Goal: Task Accomplishment & Management: Manage account settings

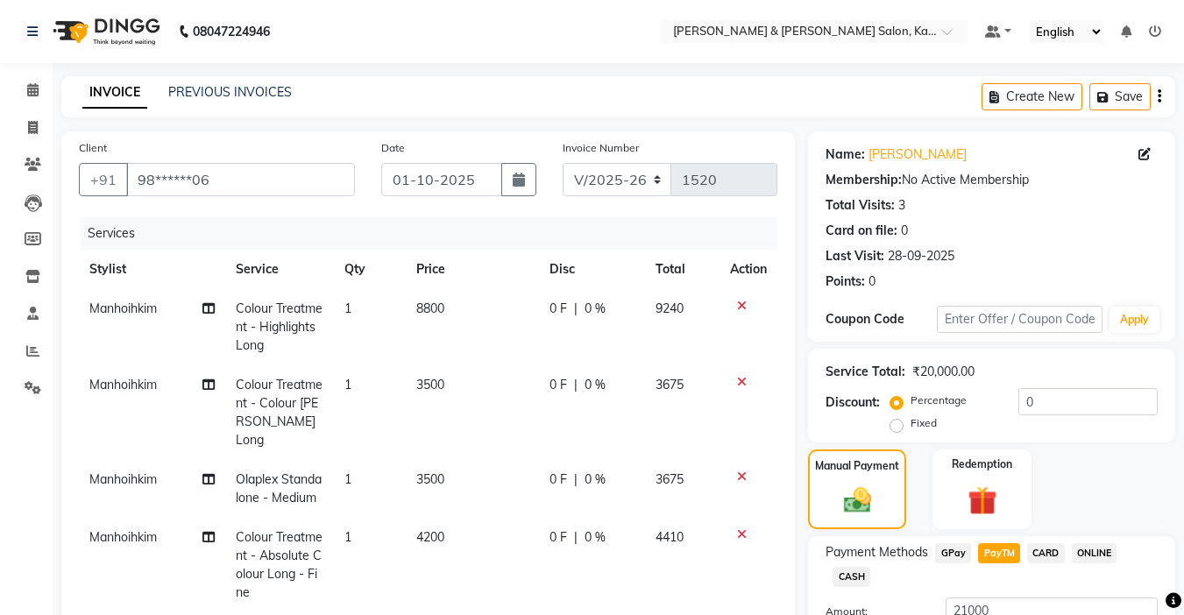
select select "7750"
select select "service"
select select "70736"
click at [1105, 93] on icon "button" at bounding box center [1107, 97] width 18 height 12
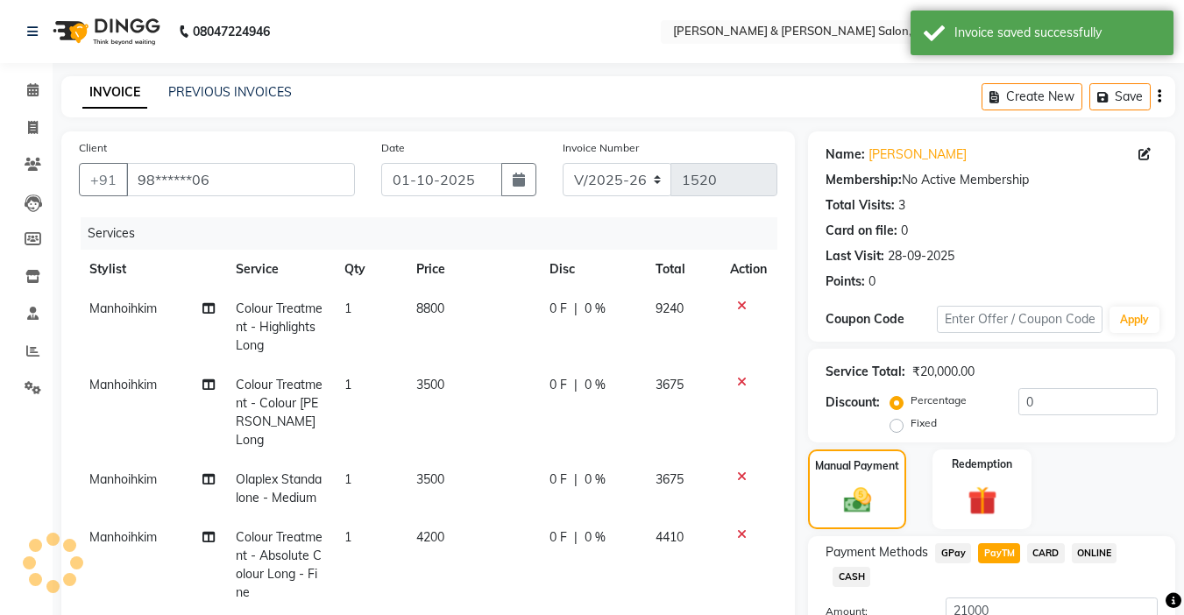
scroll to position [88, 0]
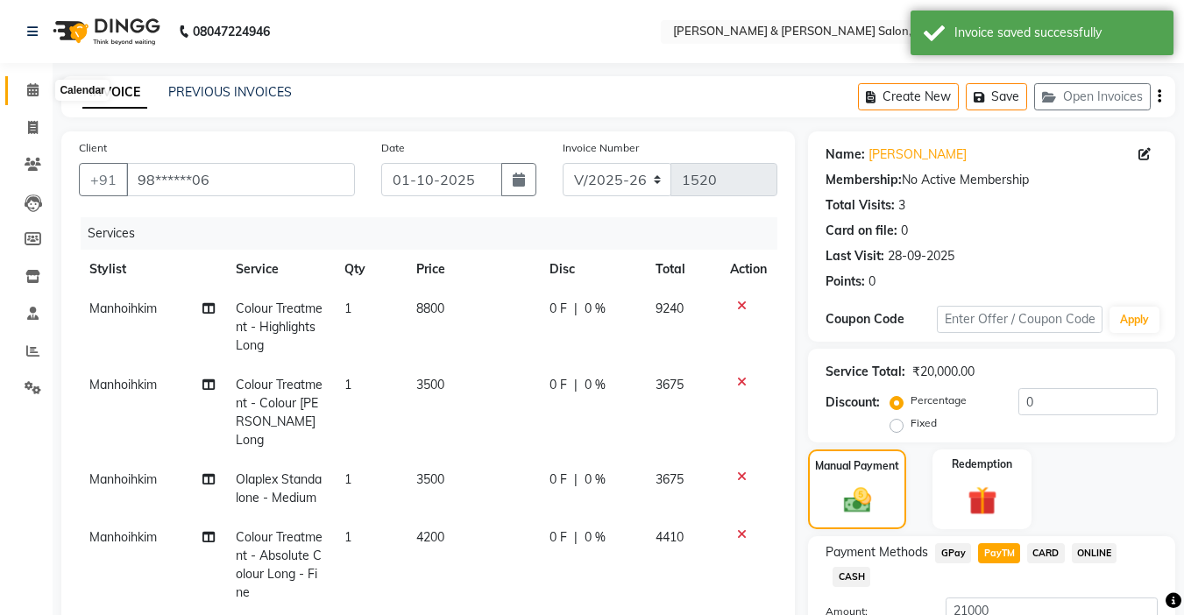
click at [33, 95] on icon at bounding box center [32, 89] width 11 height 13
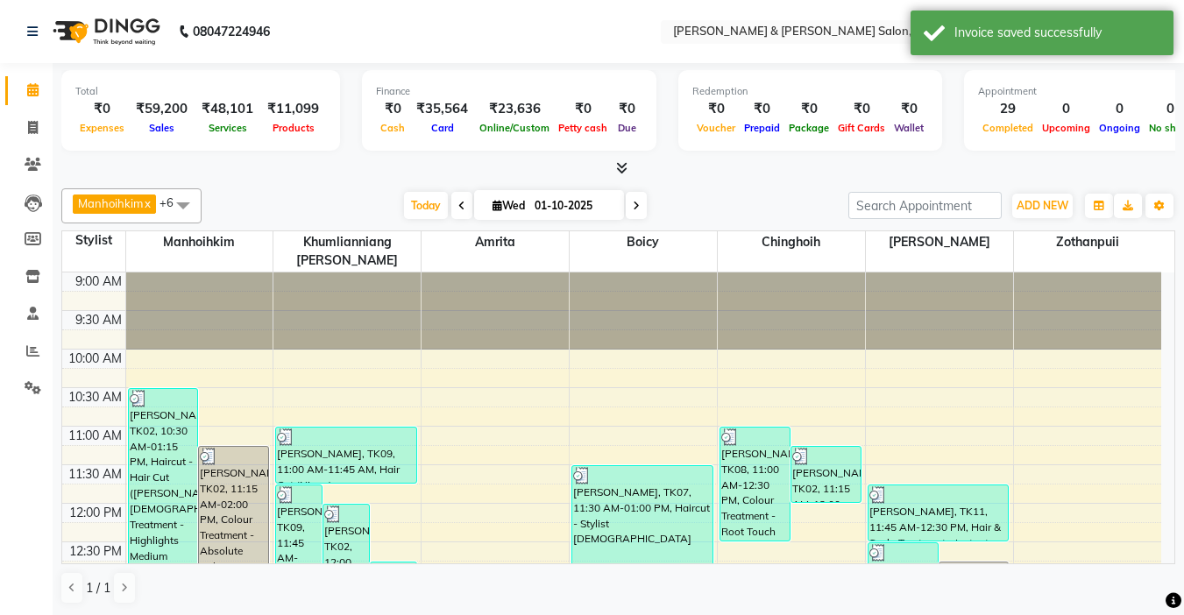
click at [629, 203] on span at bounding box center [636, 205] width 21 height 27
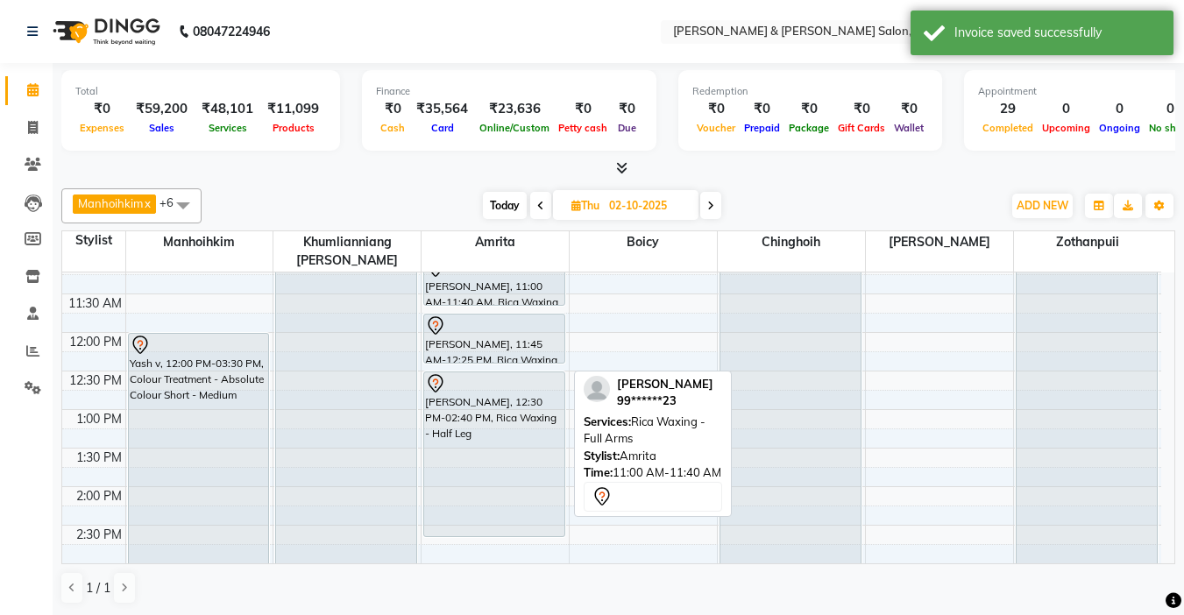
scroll to position [175, 0]
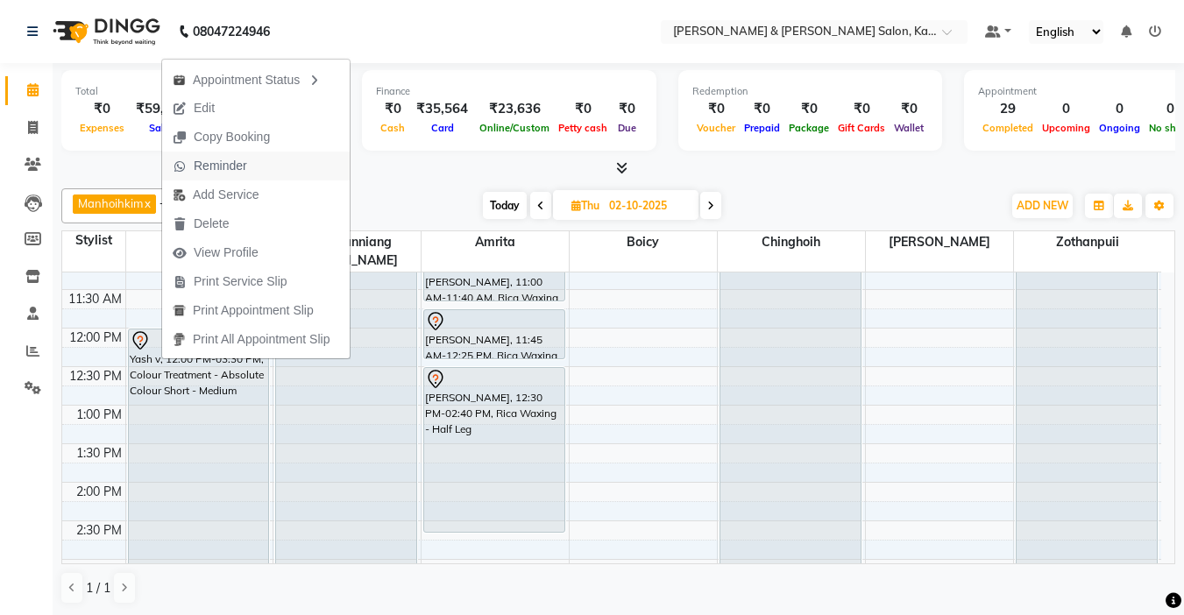
click at [188, 163] on span "Reminder" at bounding box center [210, 166] width 96 height 29
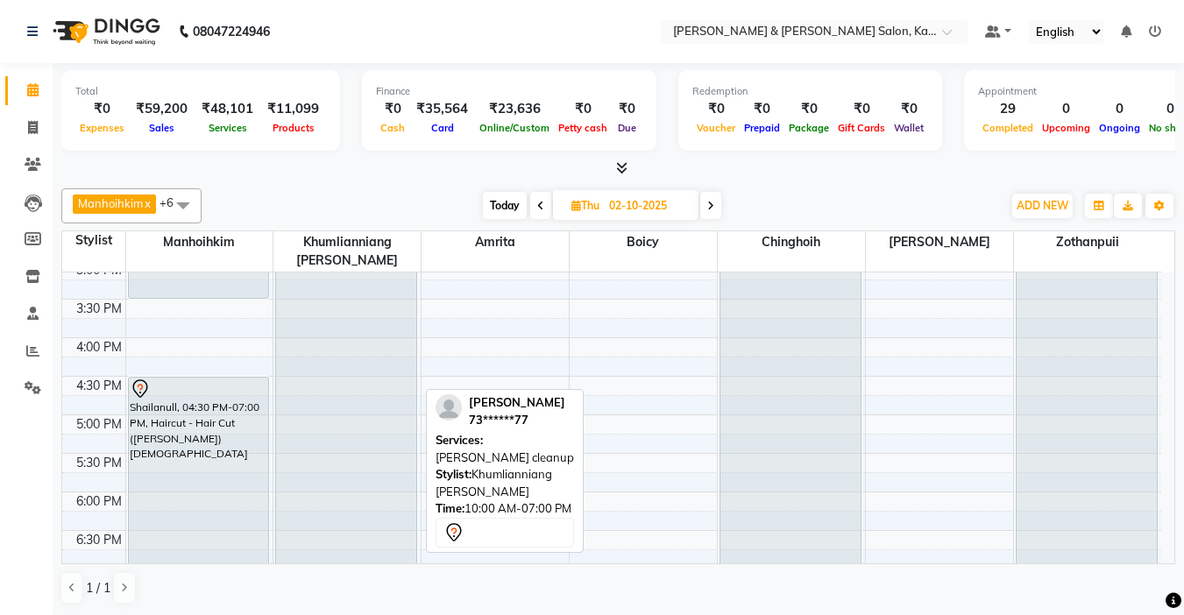
scroll to position [526, 0]
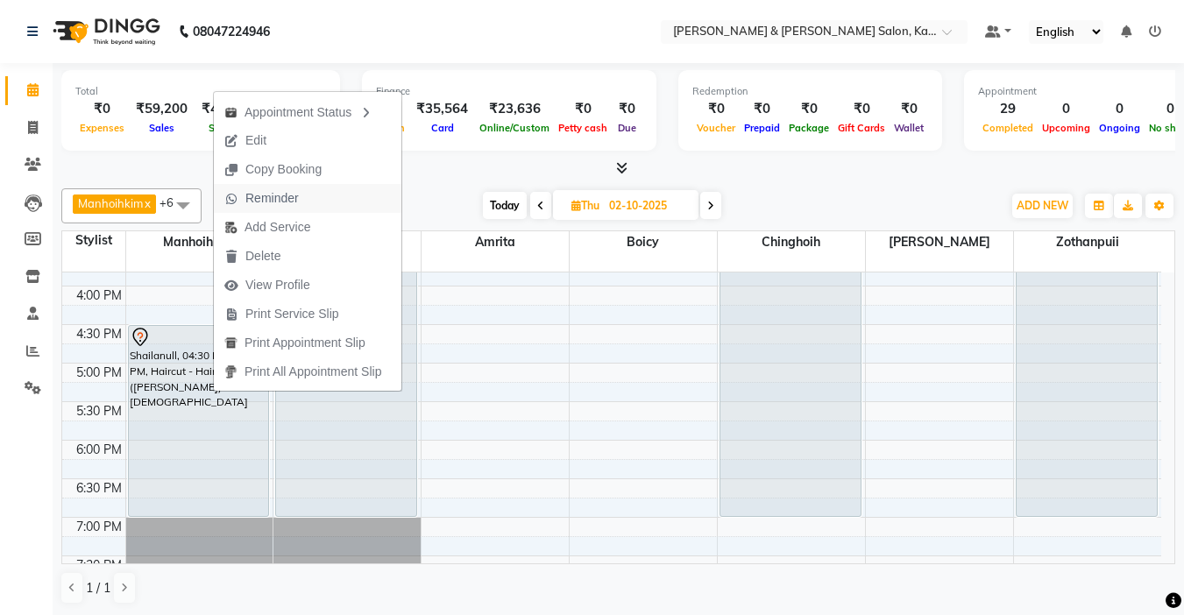
click at [273, 203] on span "Reminder" at bounding box center [271, 198] width 53 height 18
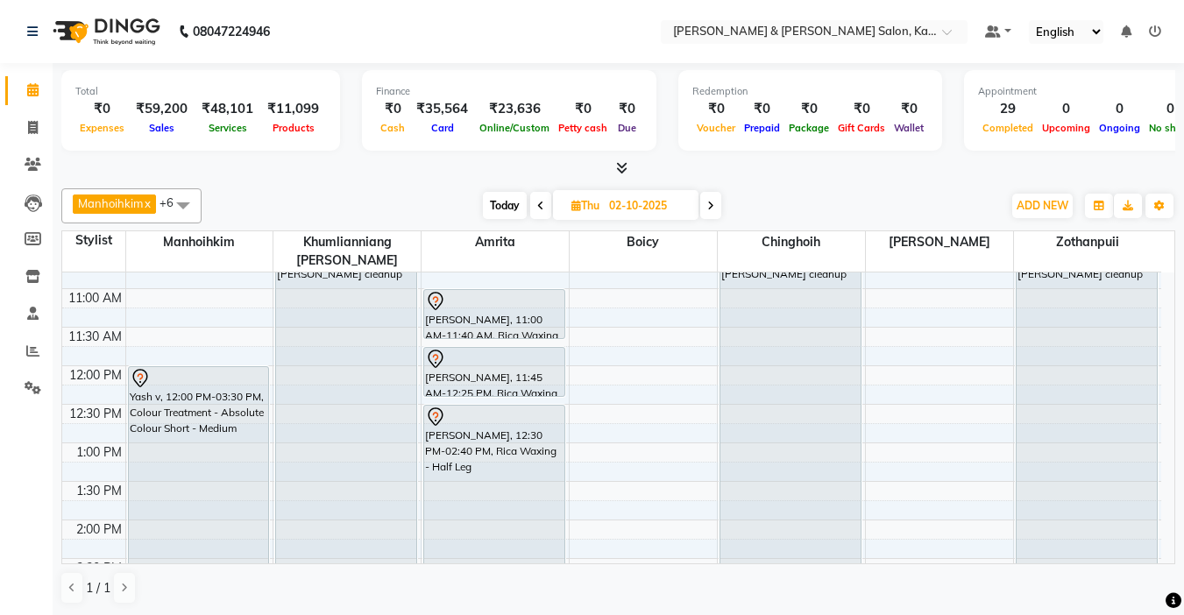
scroll to position [175, 0]
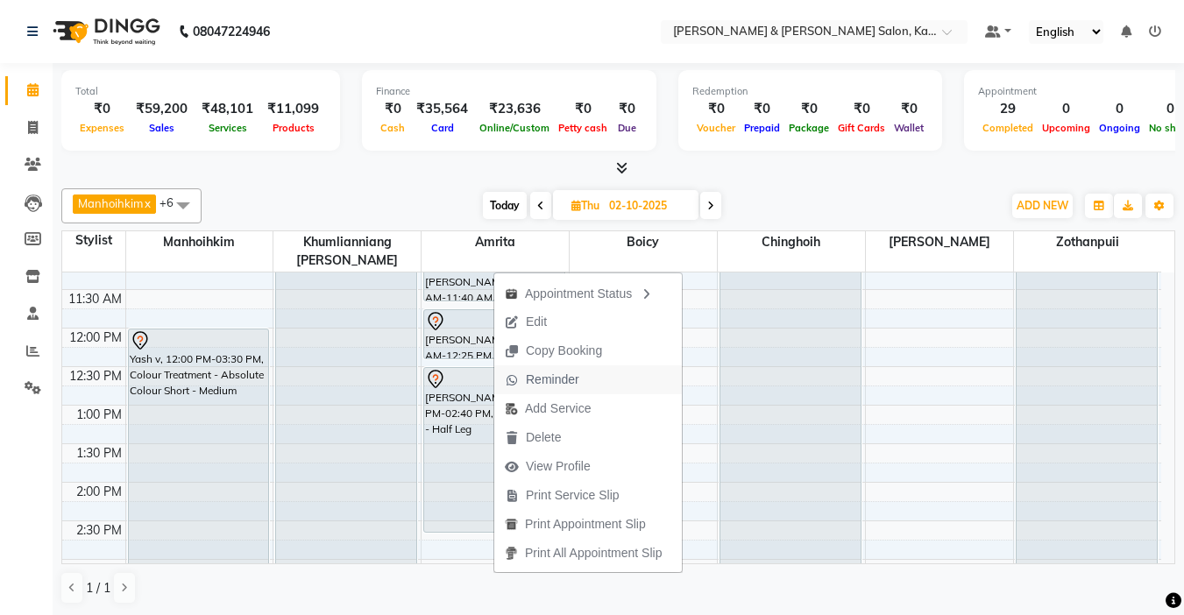
click at [546, 381] on span "Reminder" at bounding box center [552, 380] width 53 height 18
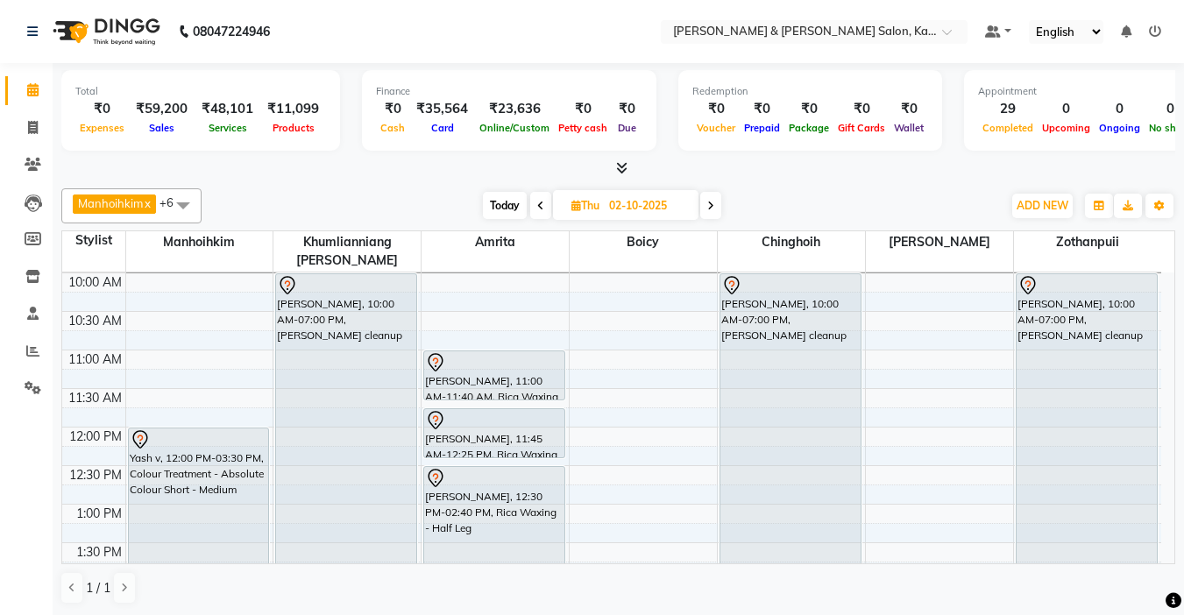
scroll to position [0, 0]
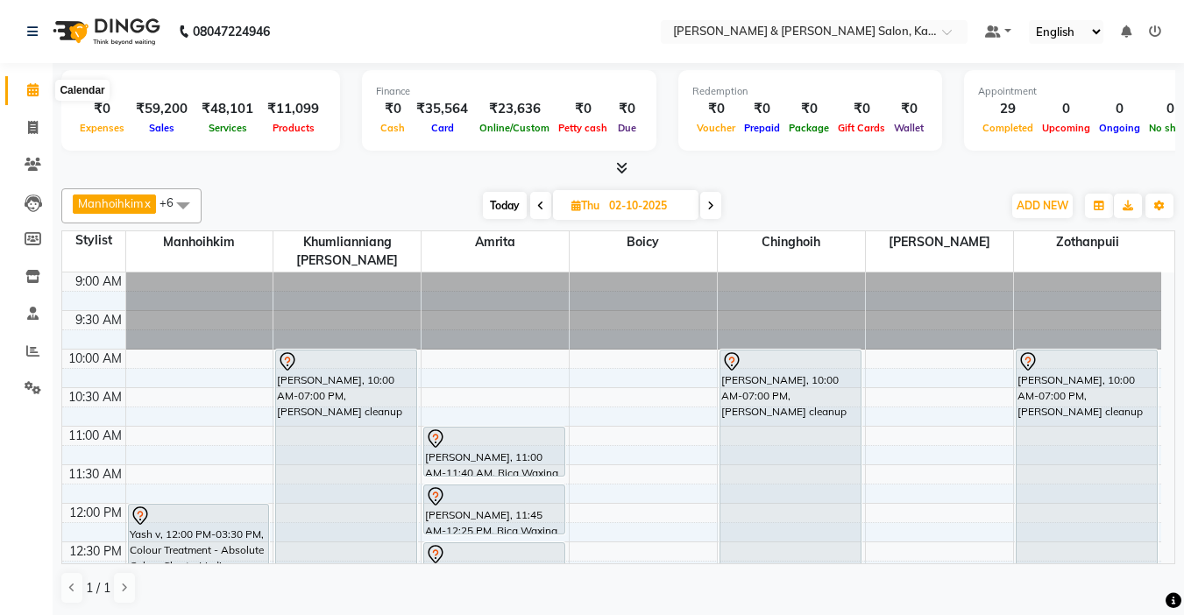
click at [23, 89] on span at bounding box center [33, 91] width 31 height 20
click at [504, 203] on span "Today" at bounding box center [505, 205] width 44 height 27
type input "01-10-2025"
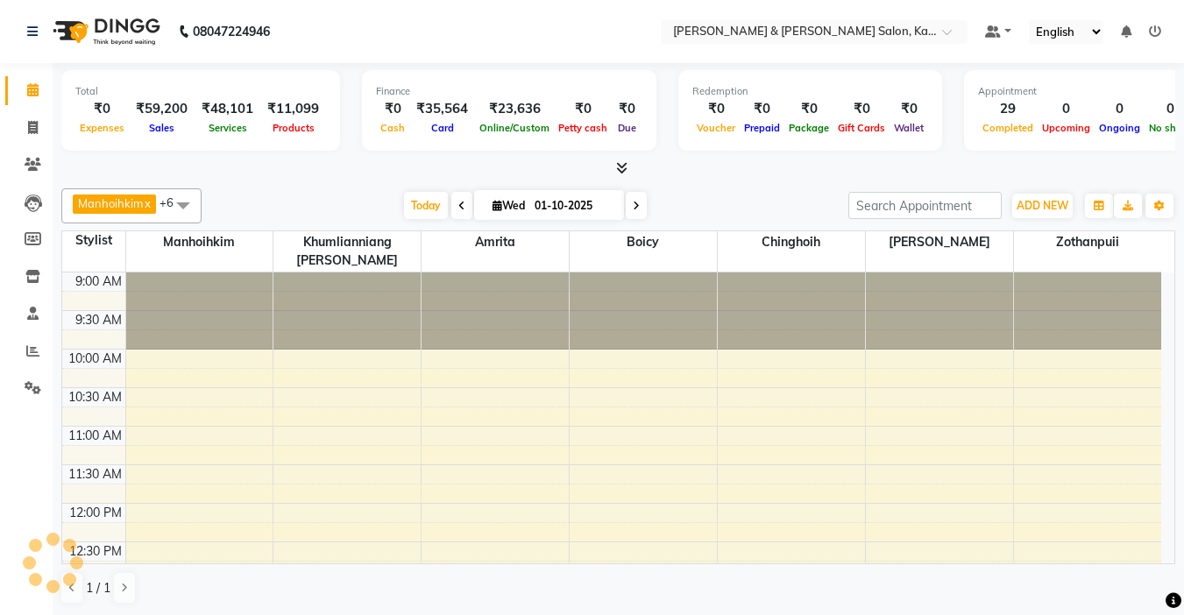
scroll to position [693, 0]
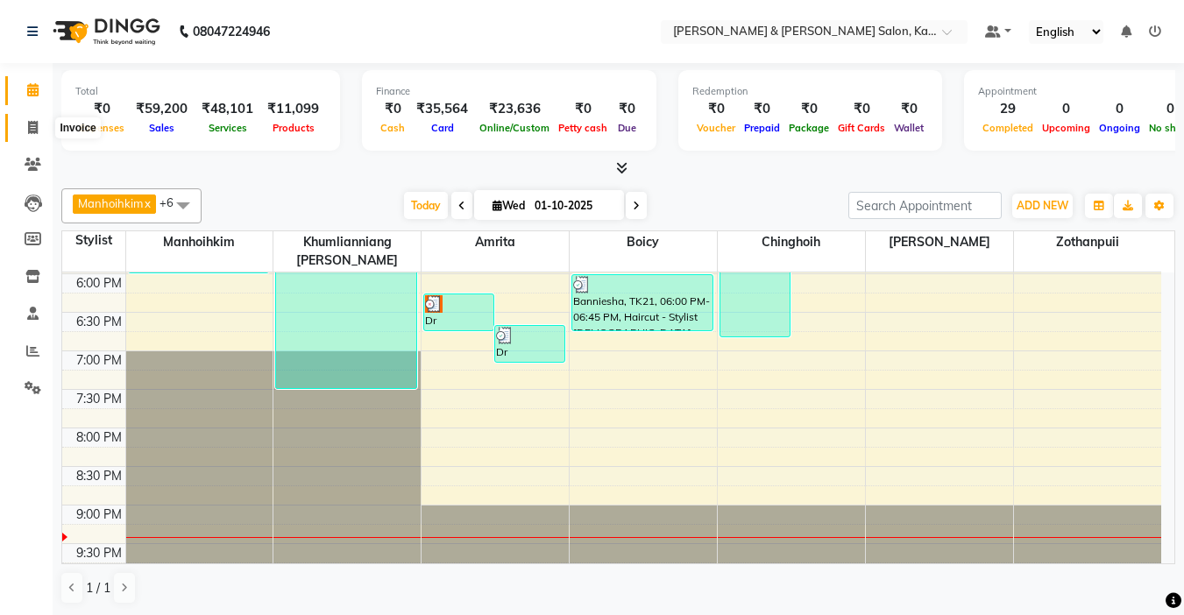
click at [36, 127] on icon at bounding box center [33, 127] width 10 height 13
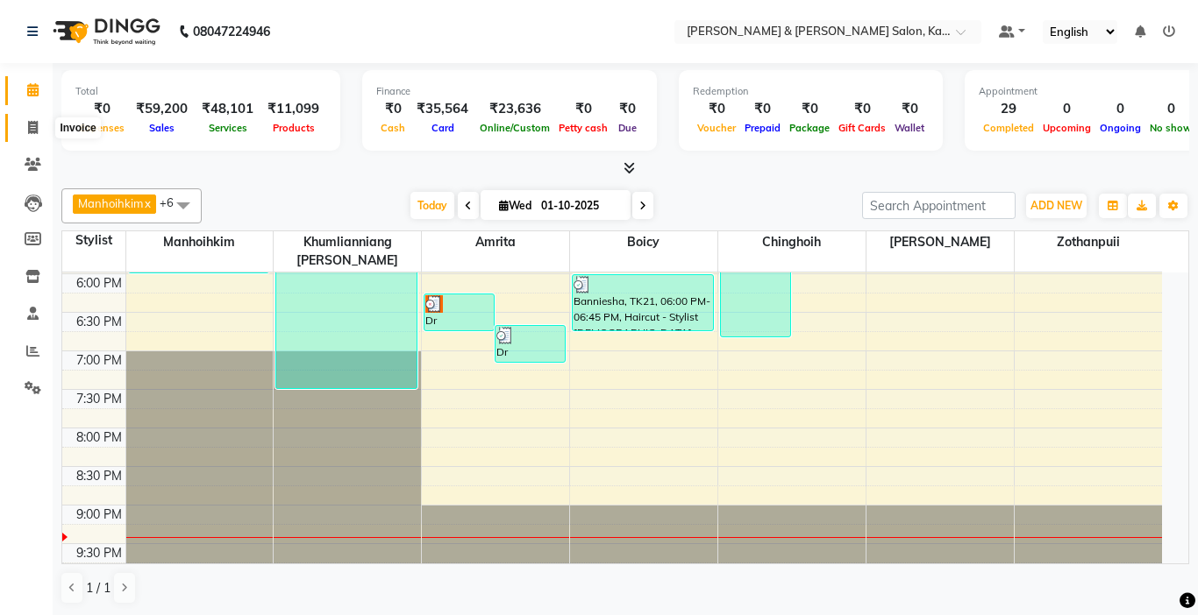
select select "7750"
select select "service"
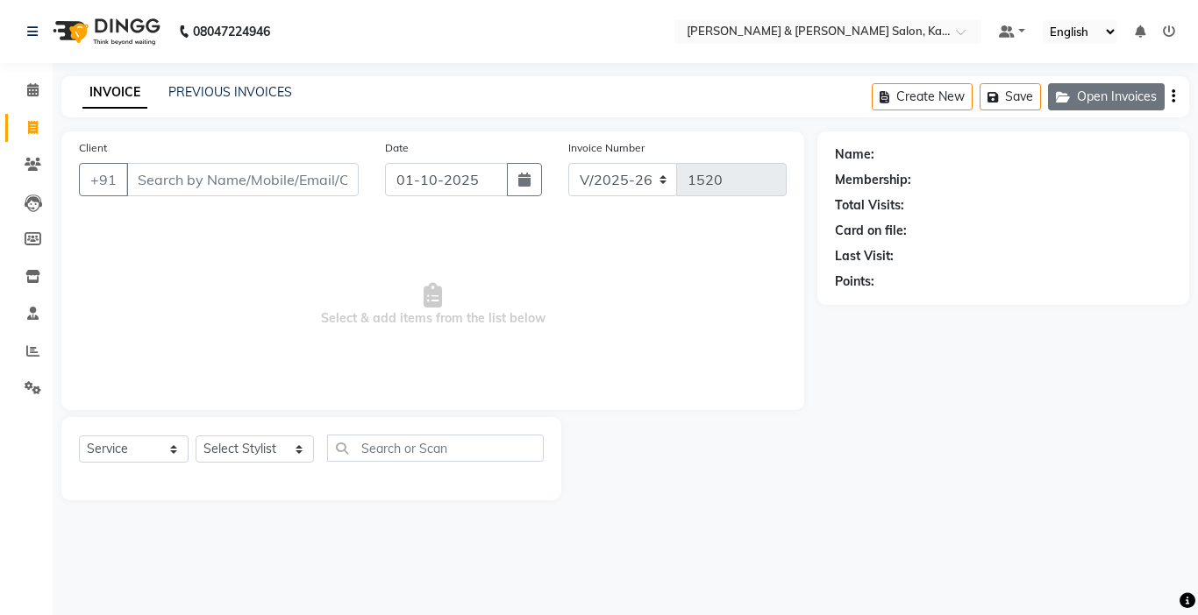
click at [1092, 101] on button "Open Invoices" at bounding box center [1106, 96] width 117 height 27
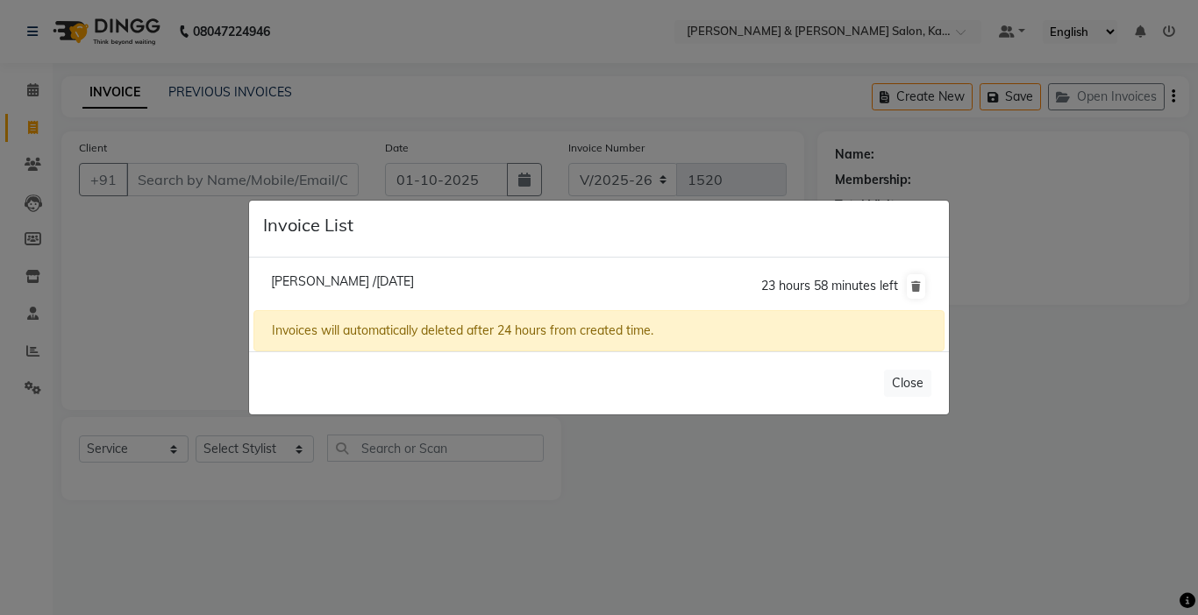
click at [339, 276] on span "[PERSON_NAME] /[DATE]" at bounding box center [342, 282] width 143 height 16
type input "98******06"
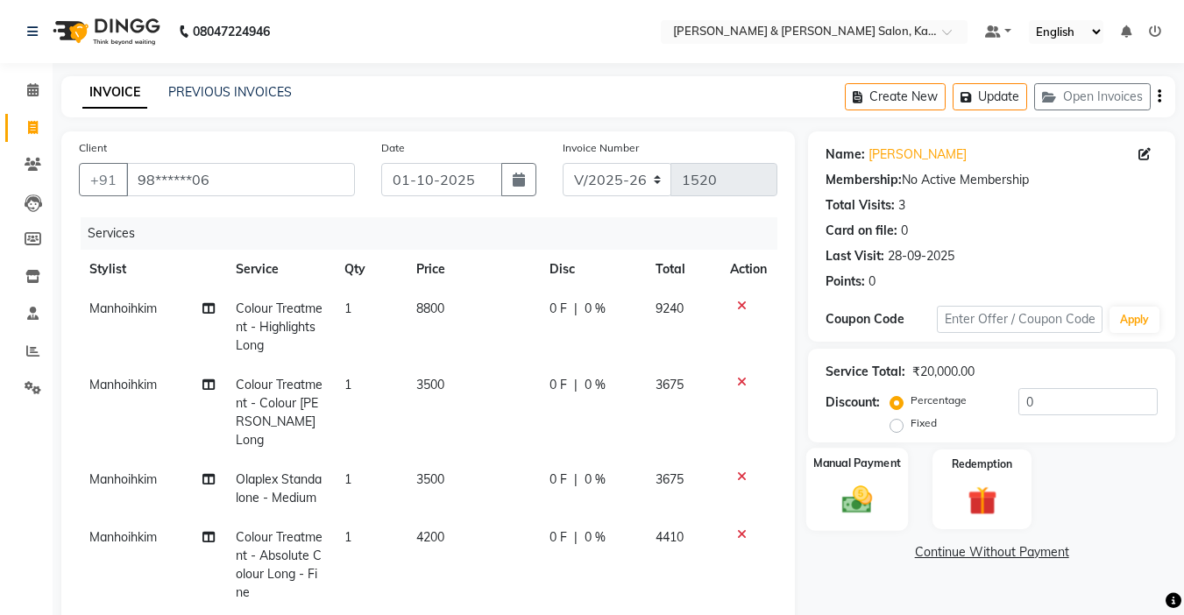
scroll to position [263, 0]
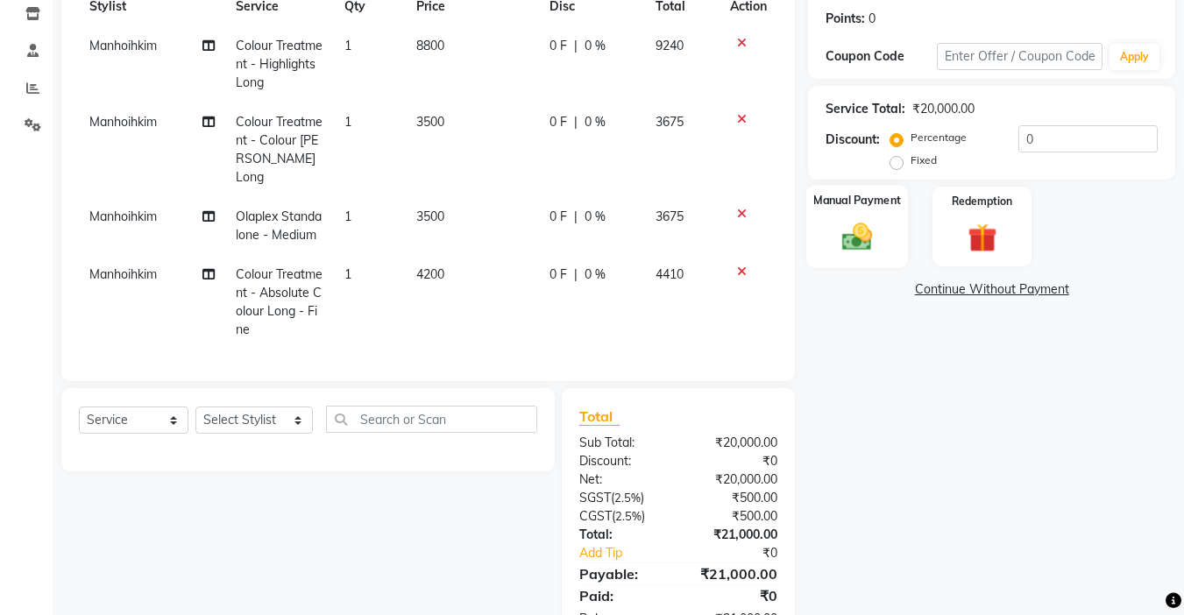
click at [857, 239] on img at bounding box center [857, 236] width 49 height 35
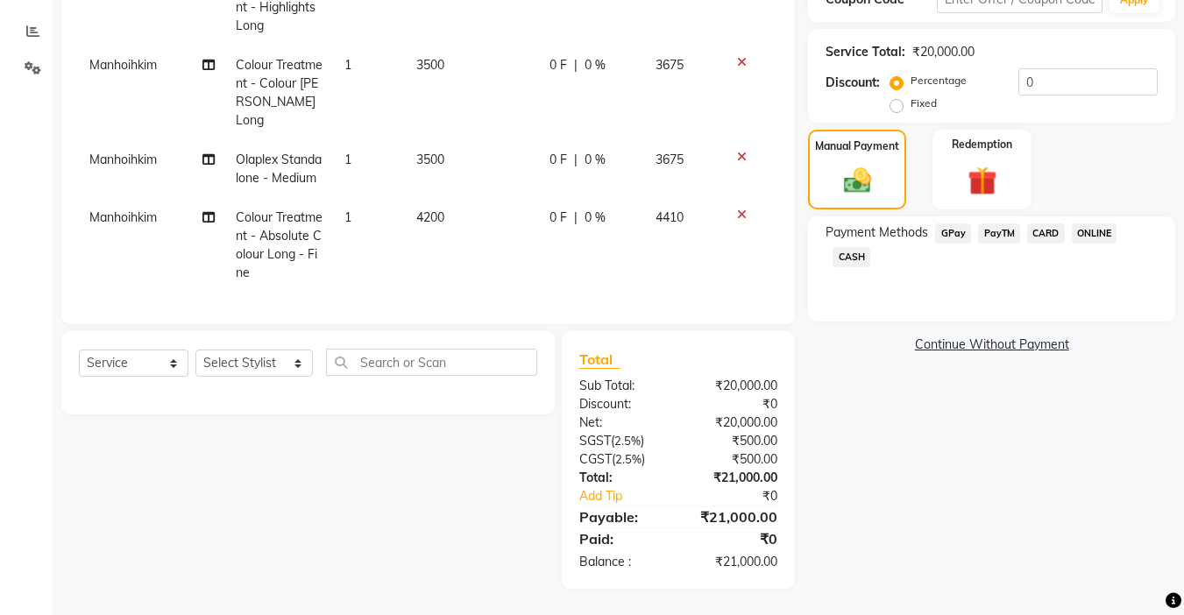
scroll to position [158, 0]
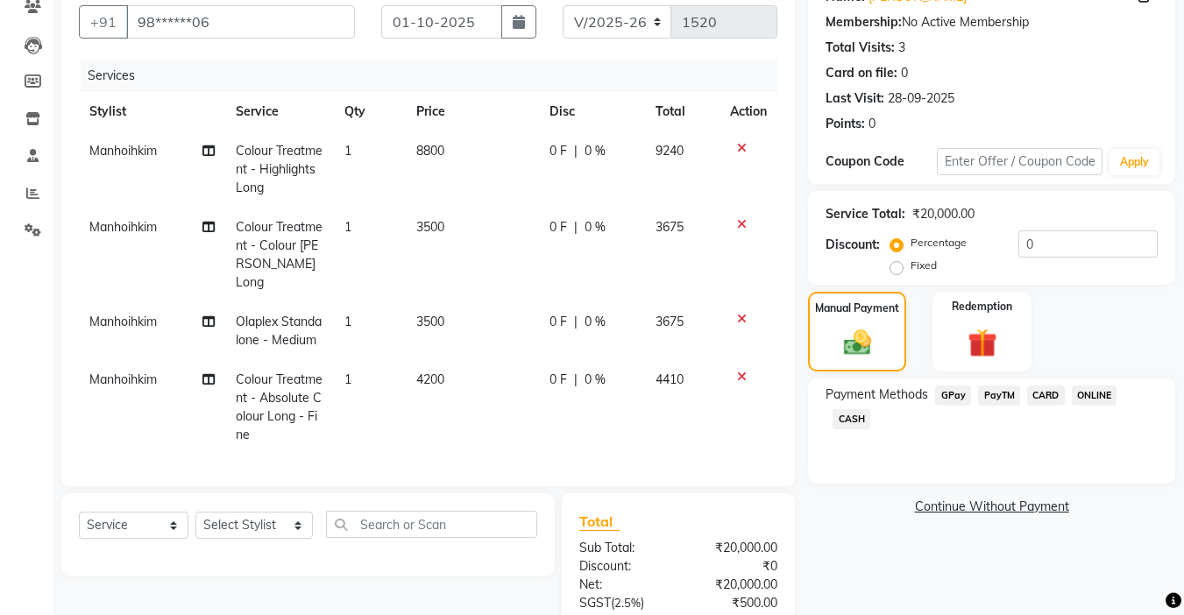
click at [739, 482] on div "Client +91 98******06 Date [DATE] Invoice Number V/2025 V/[PHONE_NUMBER] Servic…" at bounding box center [428, 230] width 734 height 513
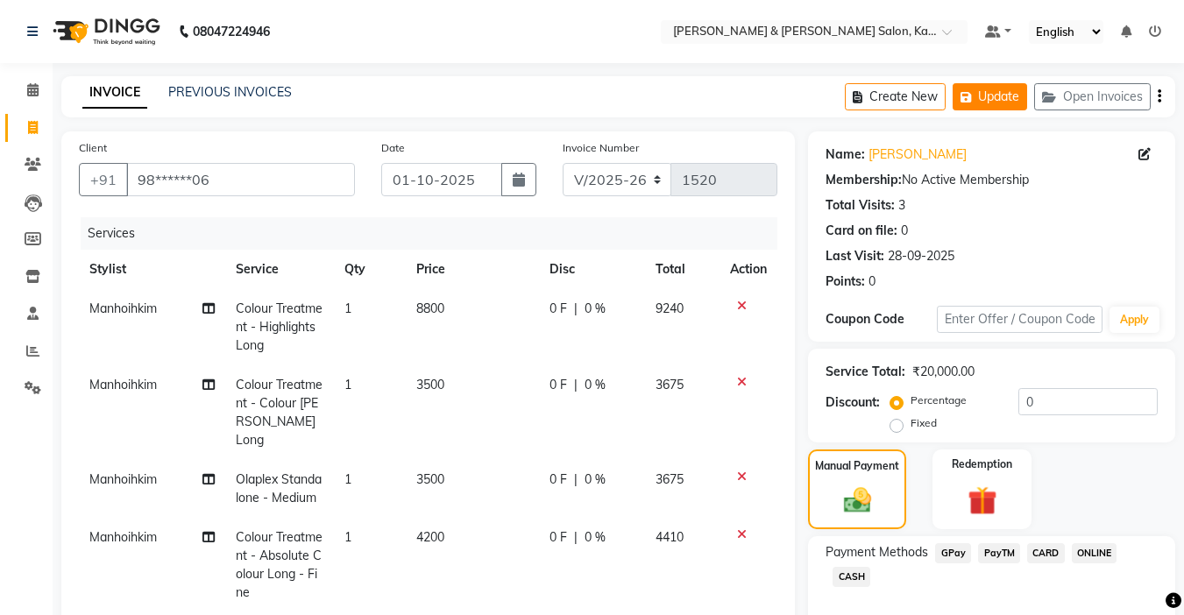
click at [988, 95] on button "Update" at bounding box center [990, 96] width 75 height 27
click at [839, 67] on div "08047224946 Select Location × [PERSON_NAME] & [PERSON_NAME] Salon, Kalyan Nagar…" at bounding box center [592, 467] width 1184 height 935
click at [992, 97] on button "Update" at bounding box center [990, 96] width 75 height 27
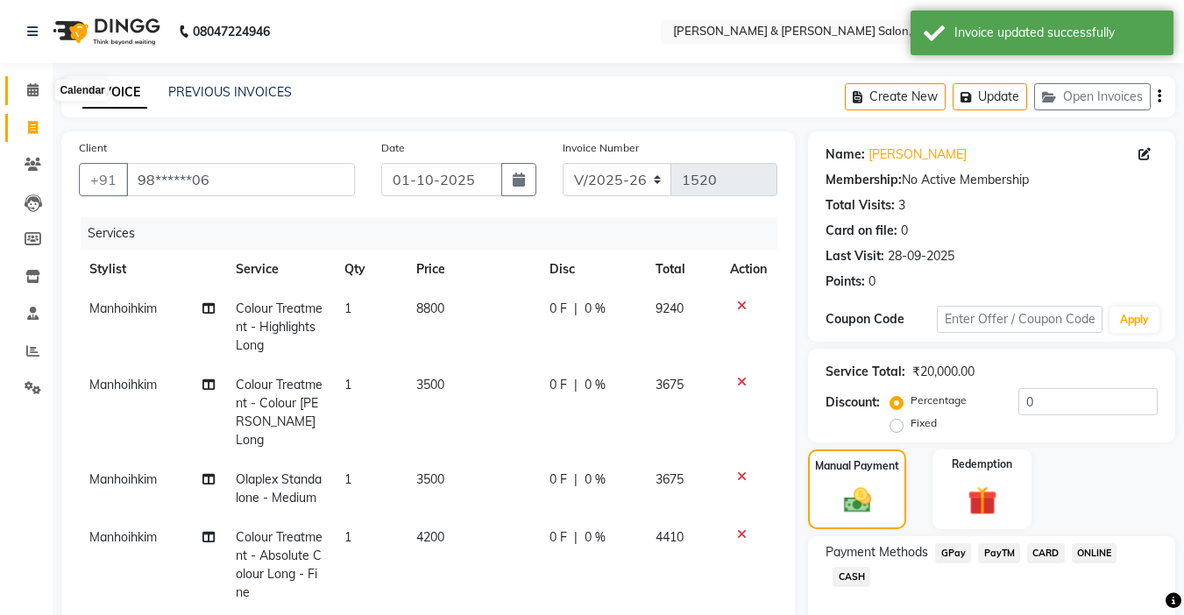
click at [44, 94] on span at bounding box center [33, 91] width 31 height 20
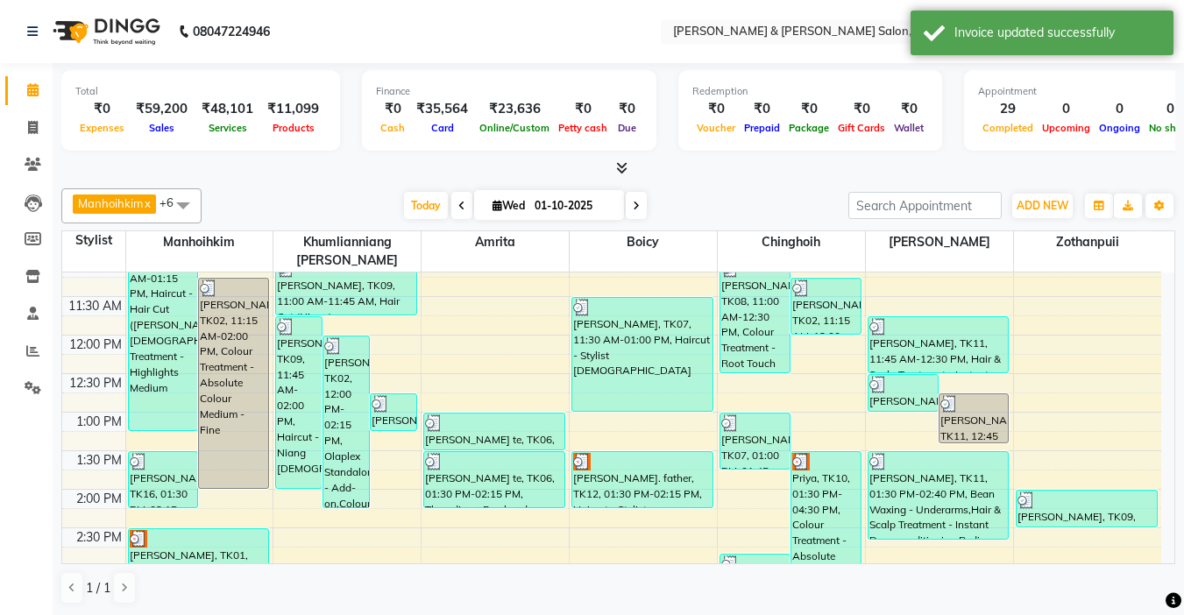
scroll to position [167, 0]
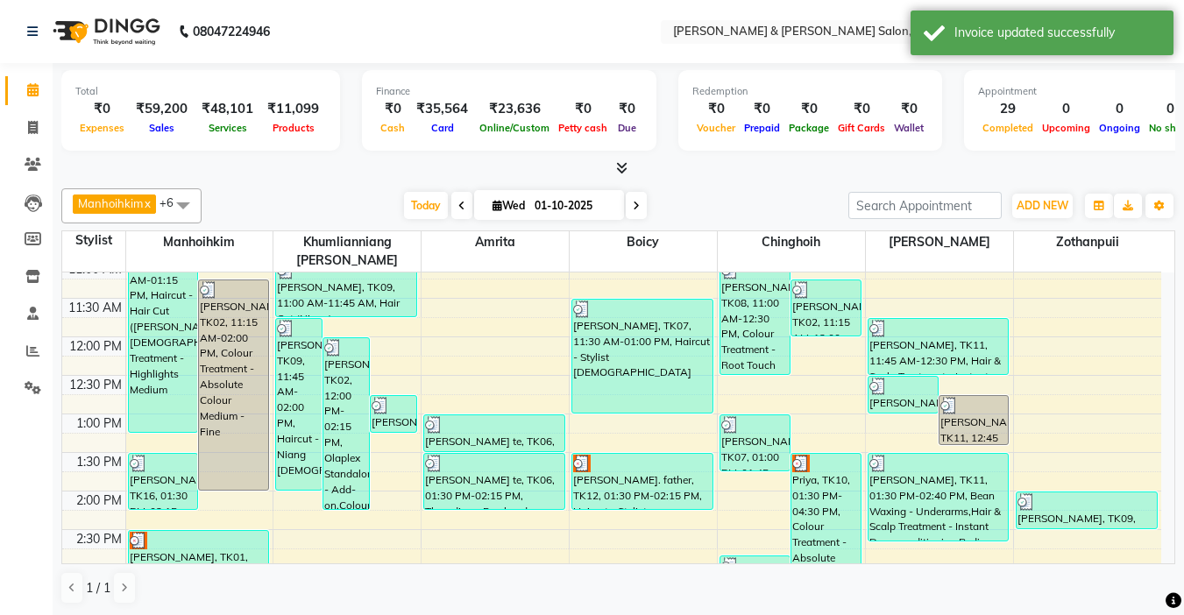
click at [635, 205] on icon at bounding box center [636, 206] width 7 height 11
type input "02-10-2025"
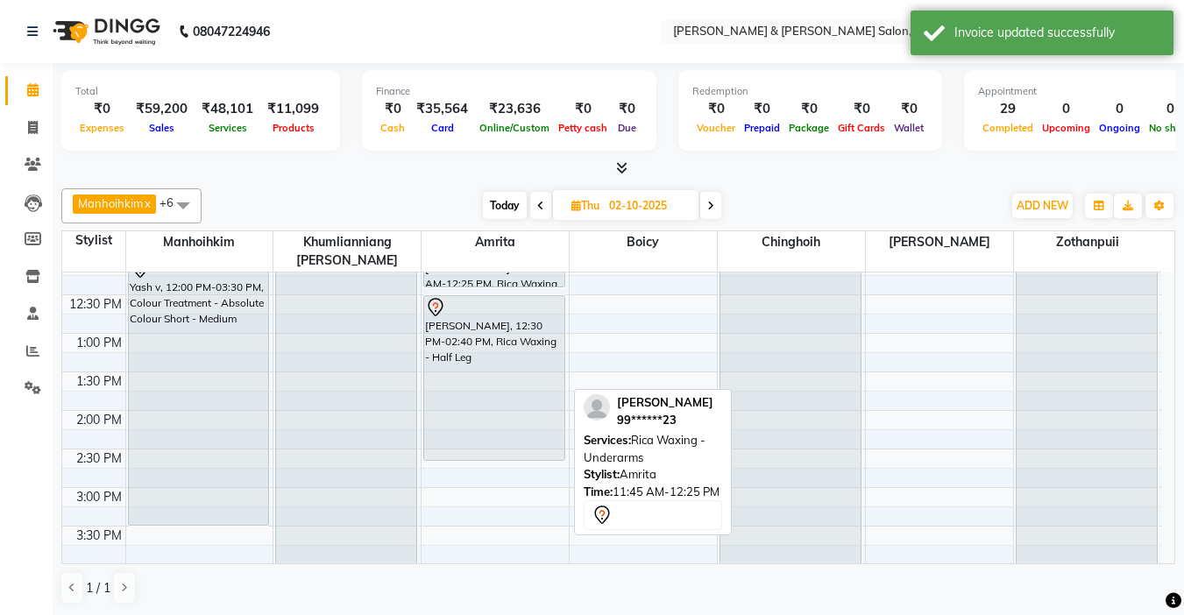
scroll to position [254, 0]
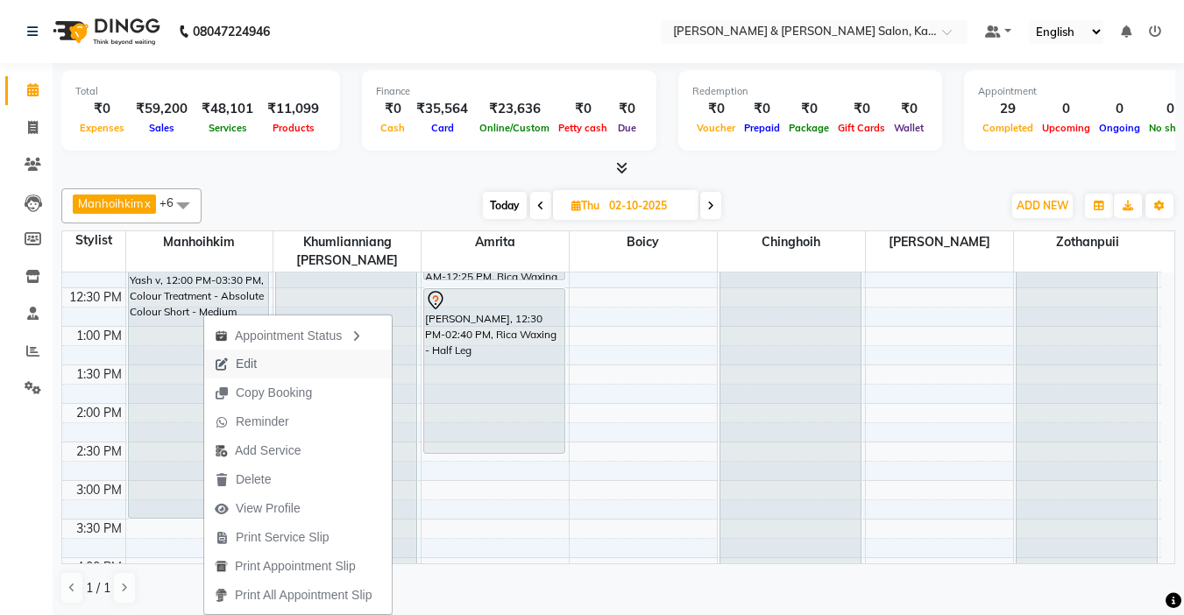
click at [266, 361] on span "Edit" at bounding box center [235, 364] width 63 height 29
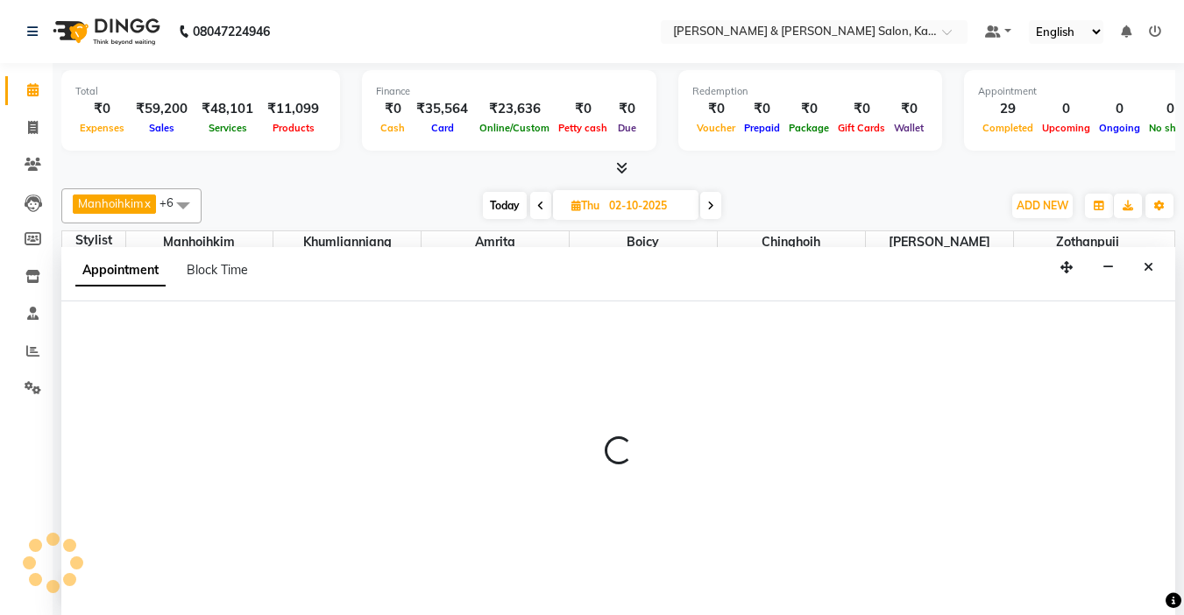
scroll to position [1, 0]
select select "tentative"
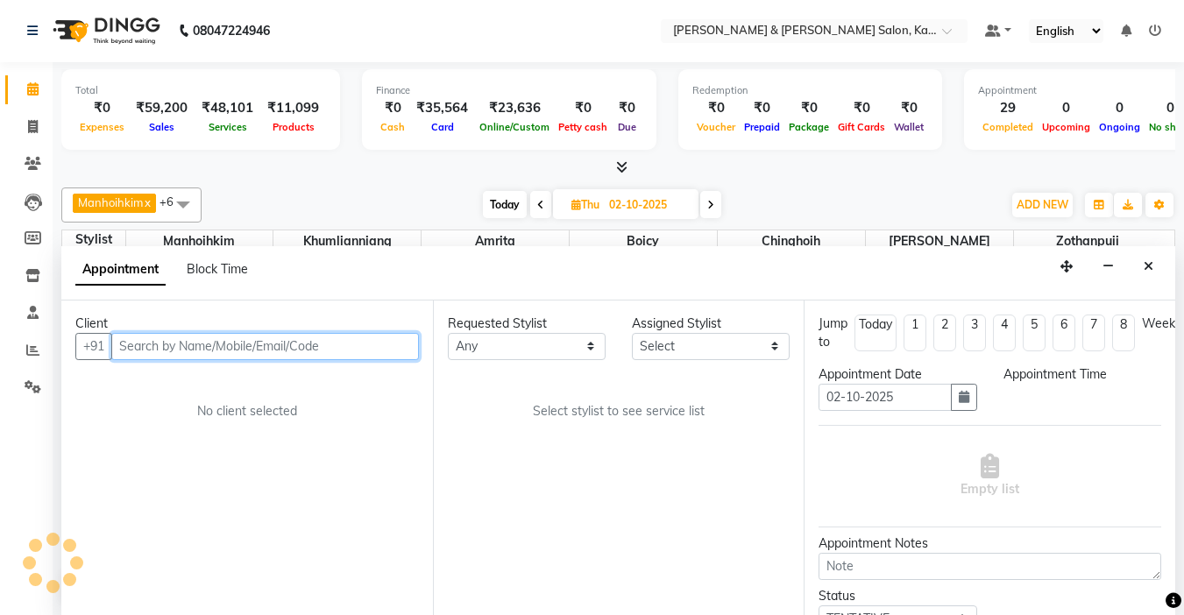
select select "720"
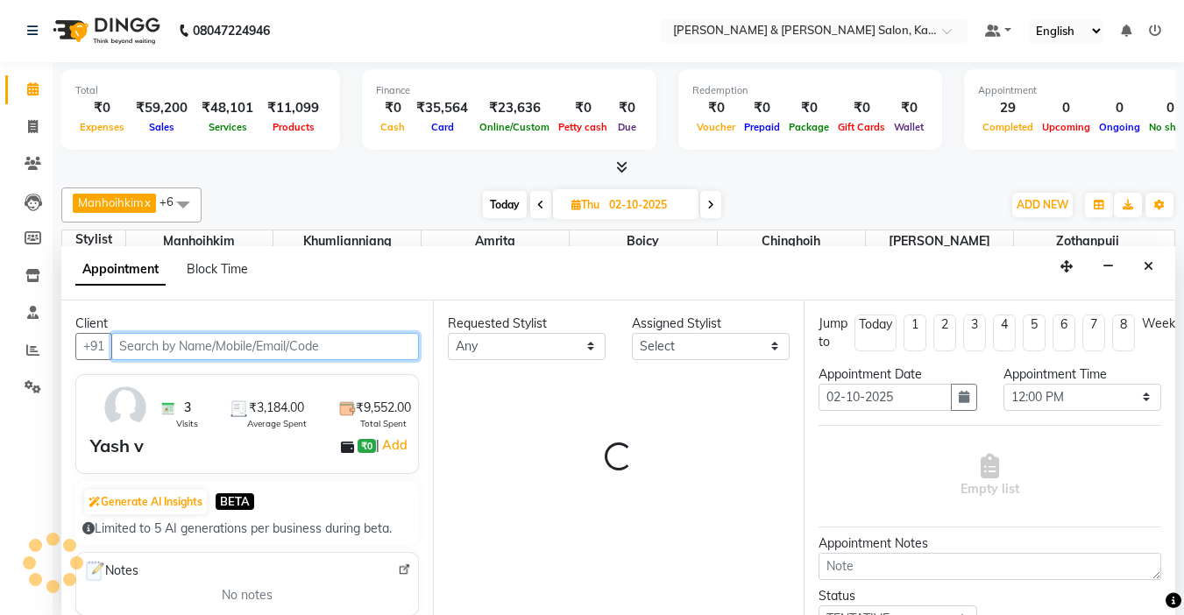
select select "70736"
select select "3938"
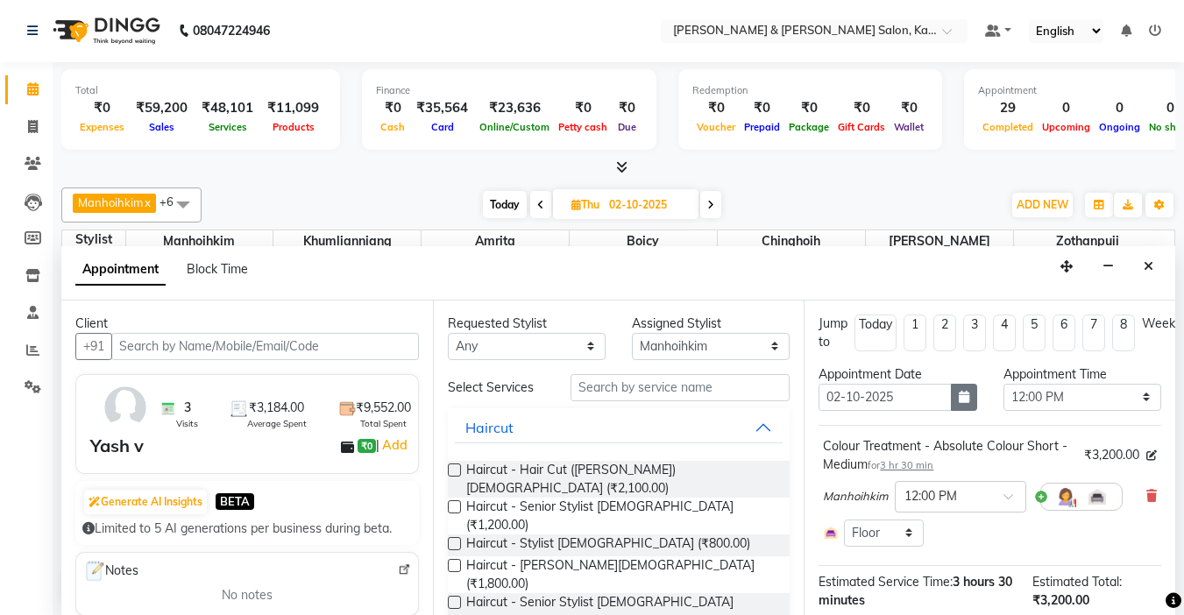
click at [959, 400] on icon "button" at bounding box center [964, 397] width 11 height 12
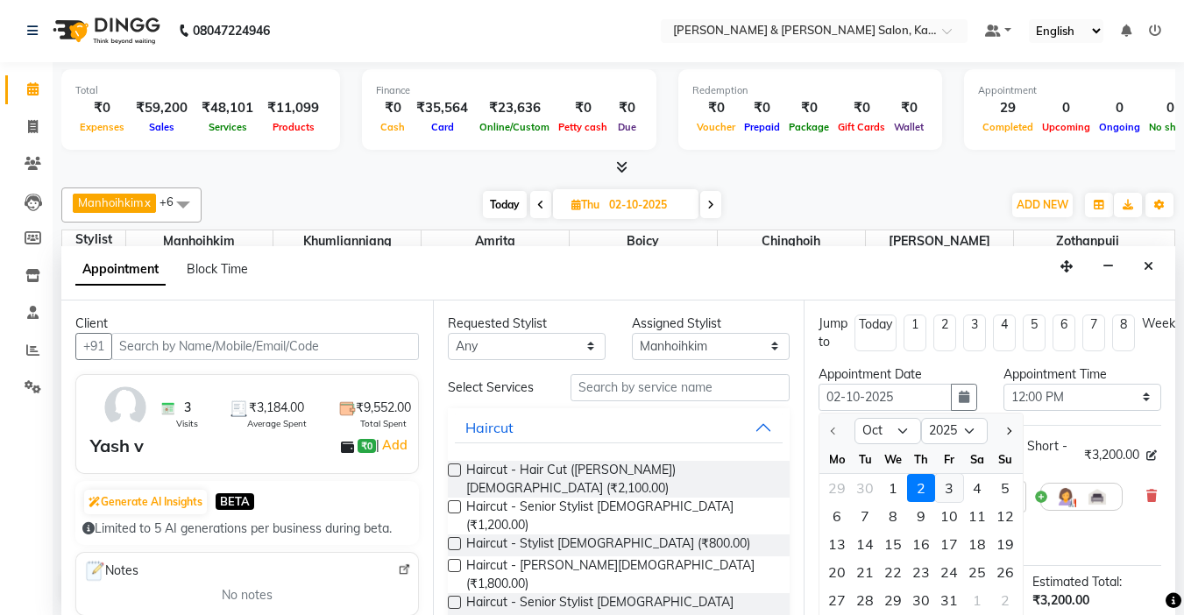
click at [948, 488] on div "3" at bounding box center [949, 488] width 28 height 28
type input "03-10-2025"
select select "720"
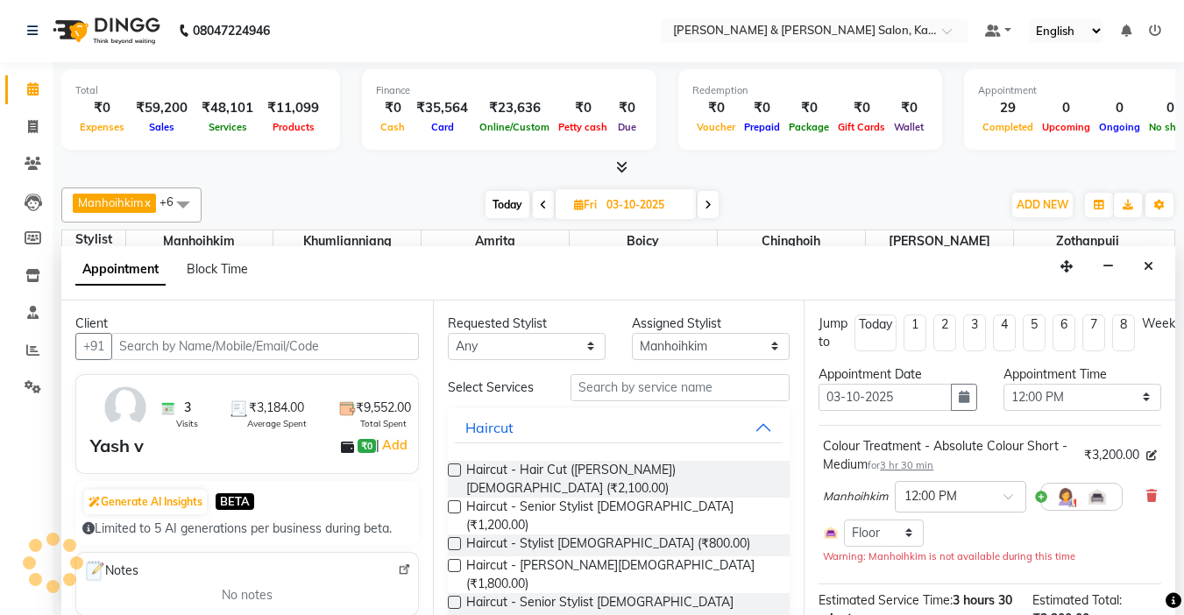
scroll to position [693, 0]
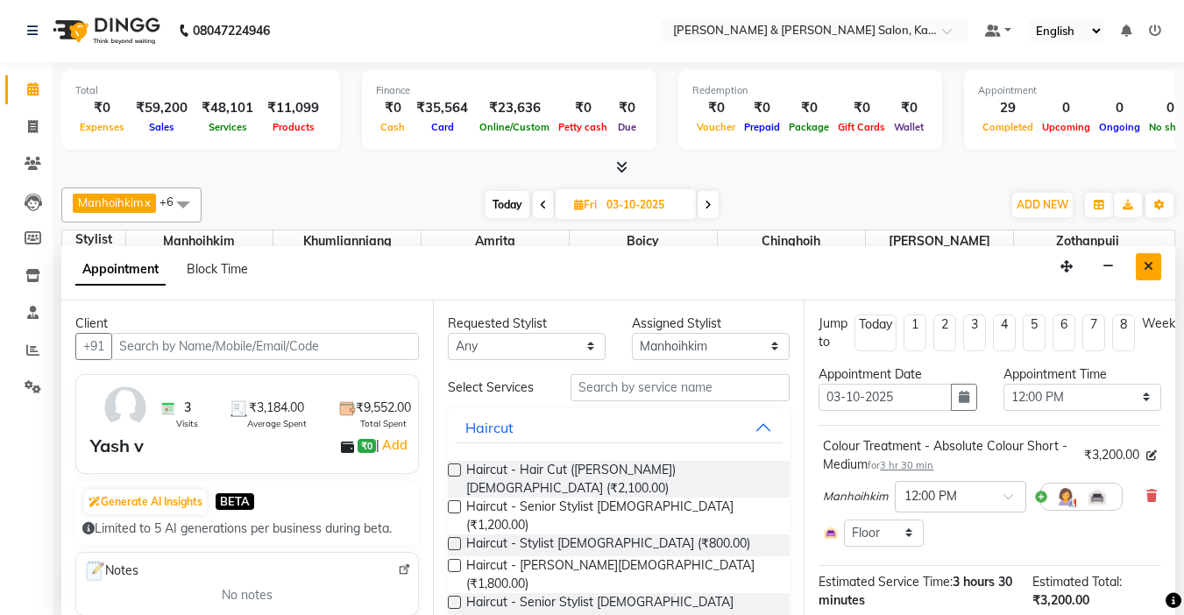
click at [1156, 273] on button "Close" at bounding box center [1148, 266] width 25 height 27
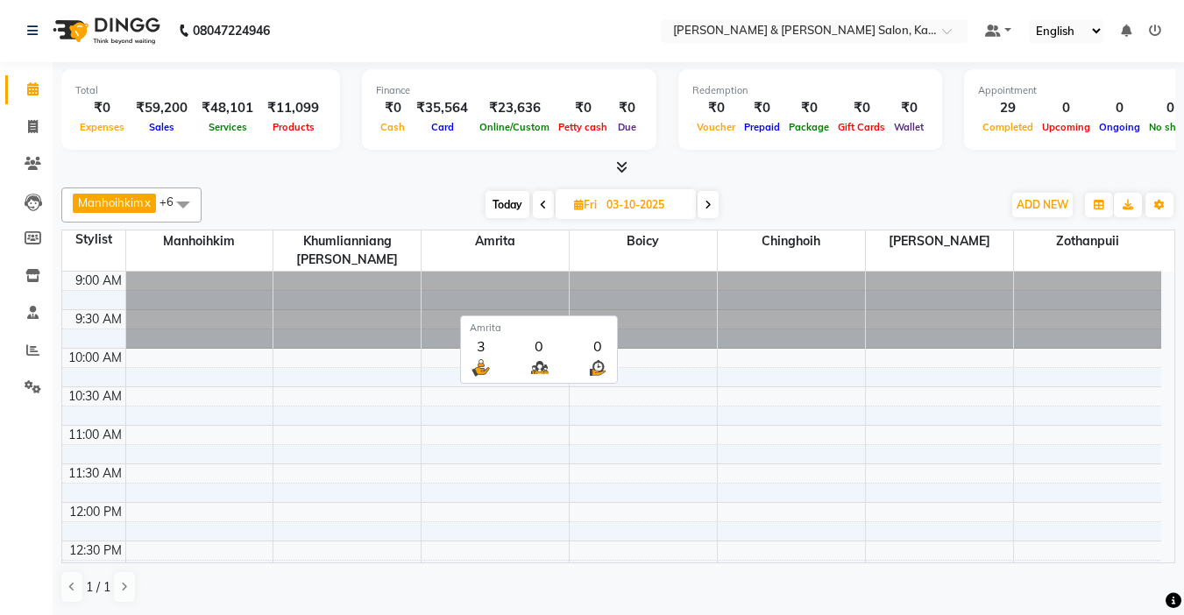
scroll to position [0, 0]
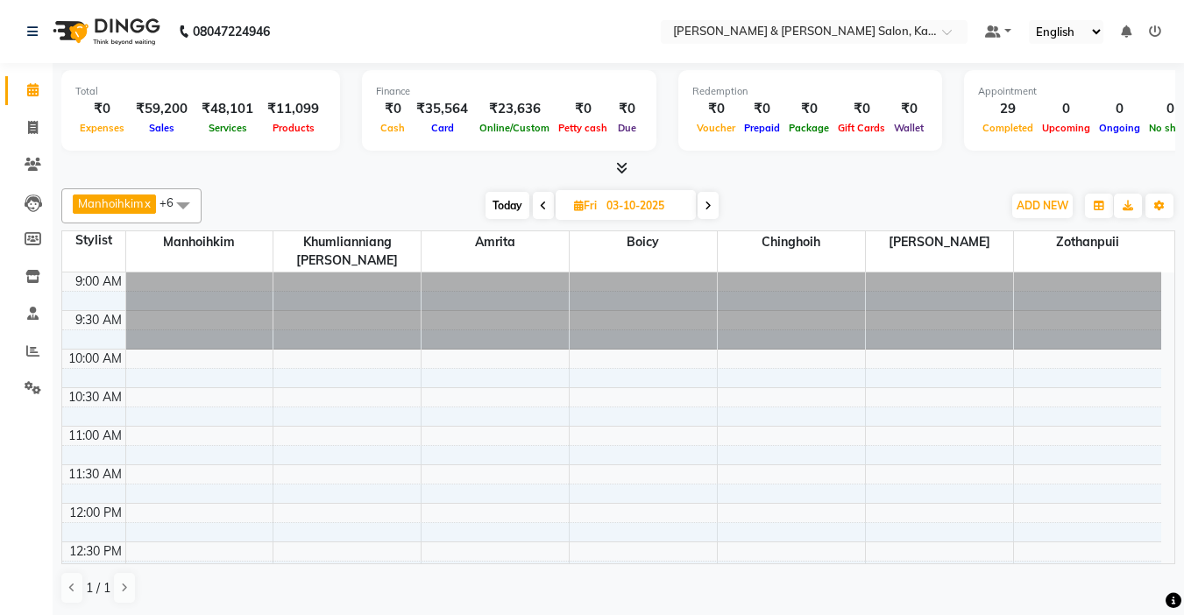
click at [509, 209] on span "Today" at bounding box center [508, 205] width 44 height 27
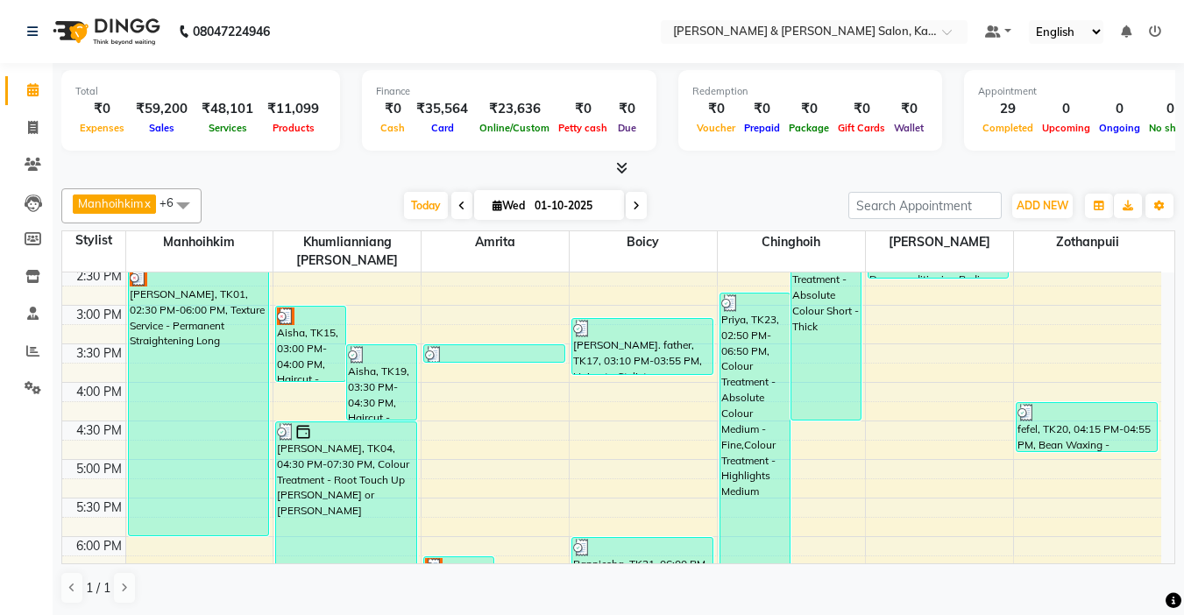
click at [633, 209] on icon at bounding box center [636, 206] width 7 height 11
type input "02-10-2025"
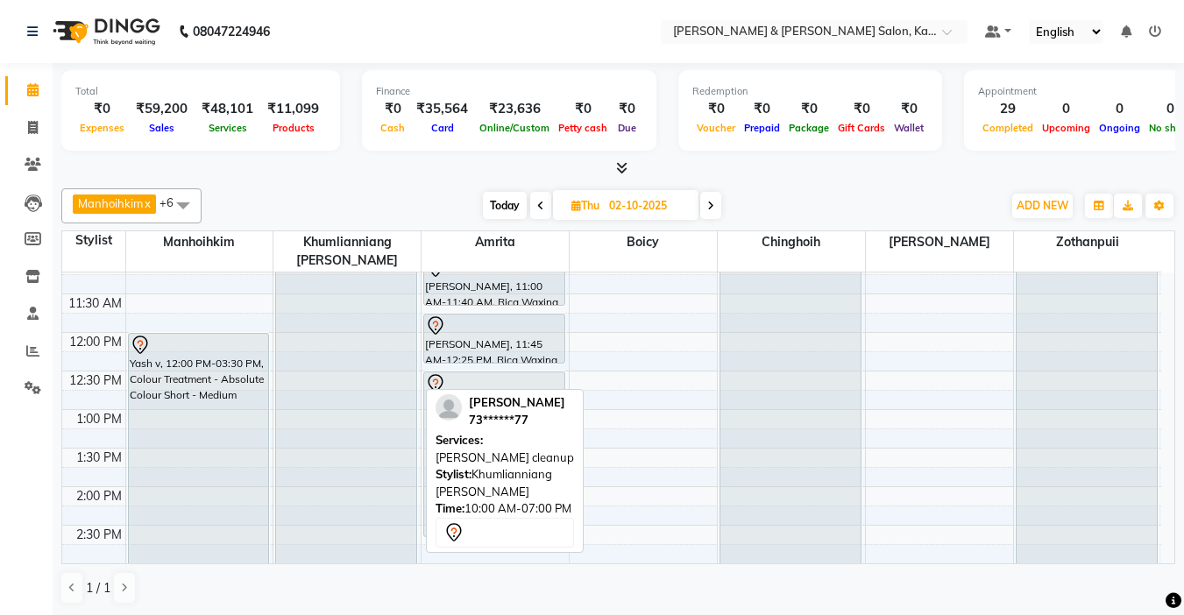
scroll to position [175, 0]
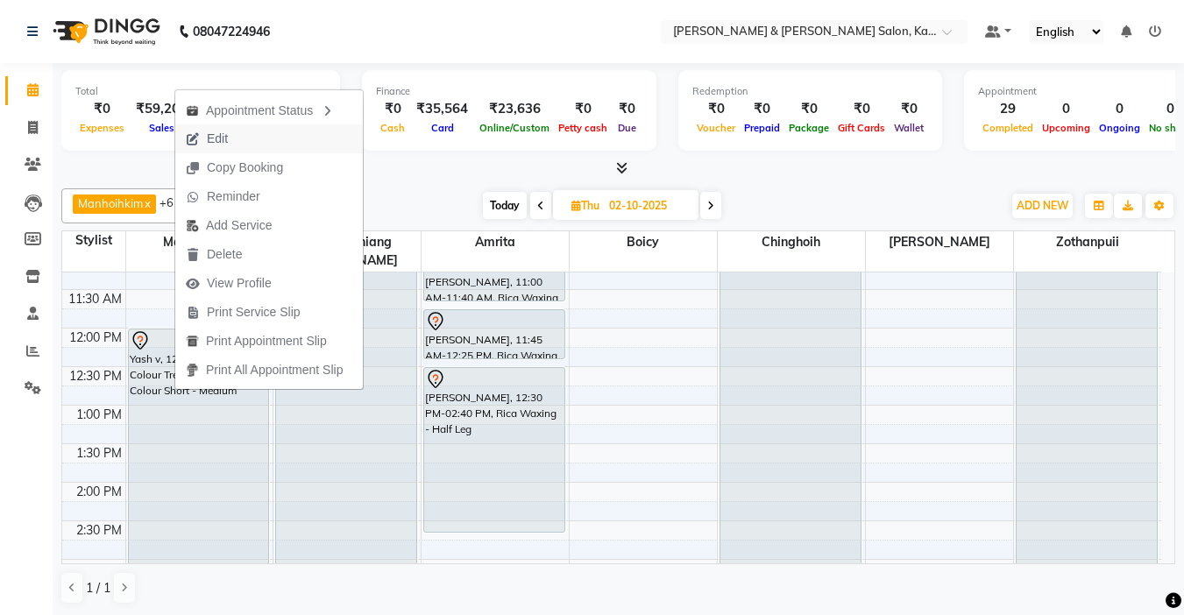
click at [225, 134] on span "Edit" at bounding box center [217, 139] width 21 height 18
select select "tentative"
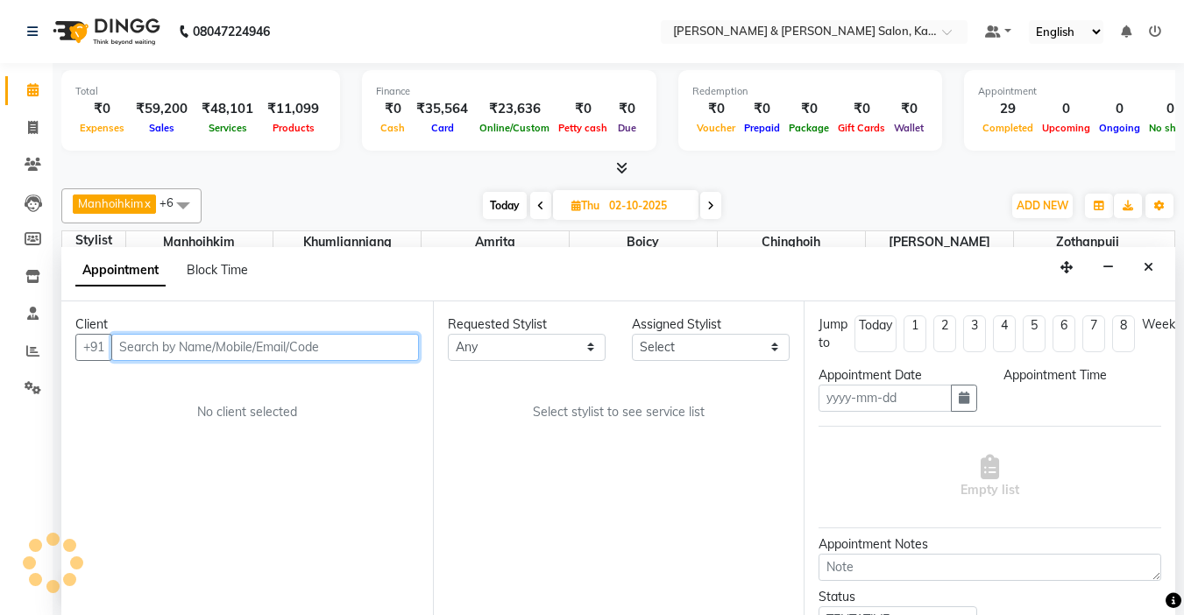
type input "02-10-2025"
select select "720"
select select "70736"
select select "3938"
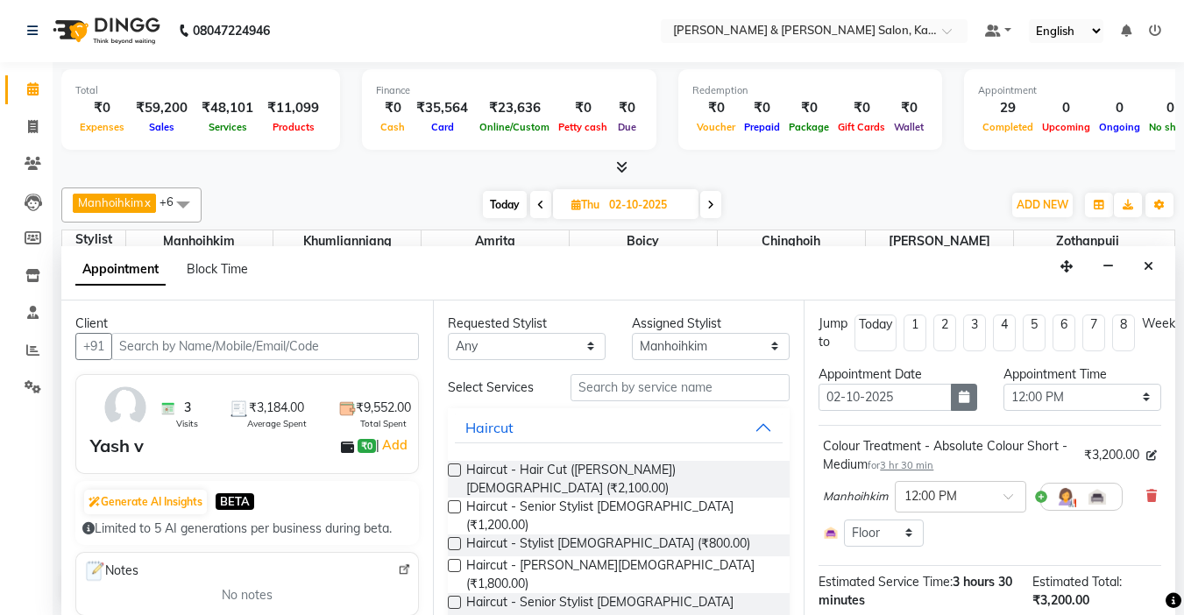
click at [951, 395] on button "button" at bounding box center [964, 397] width 26 height 27
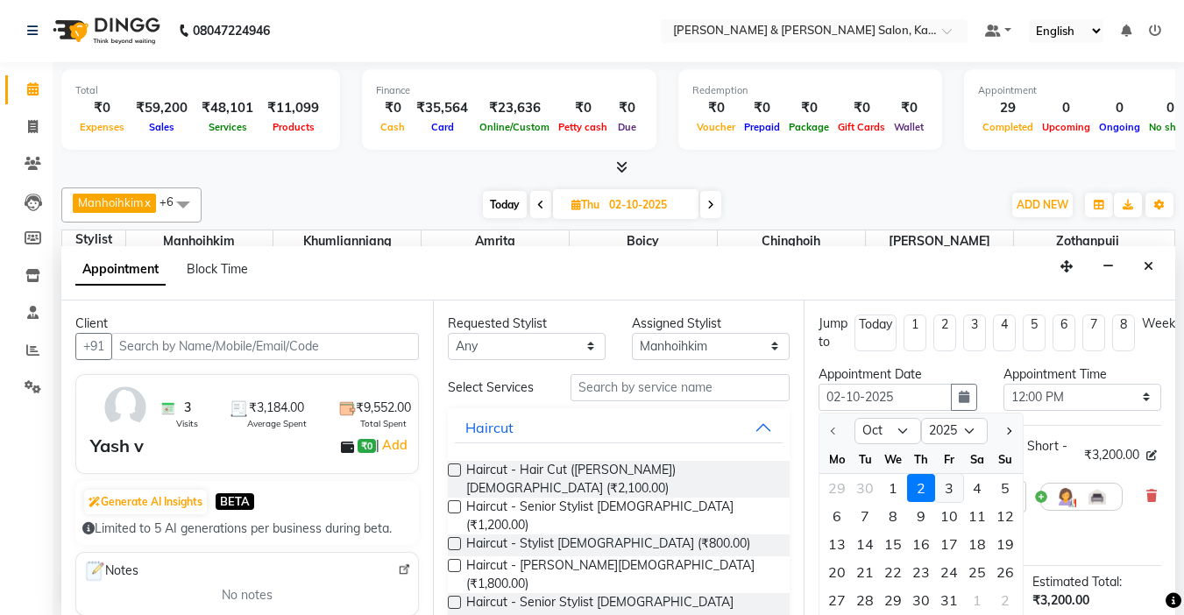
click at [951, 487] on div "3" at bounding box center [949, 488] width 28 height 28
type input "03-10-2025"
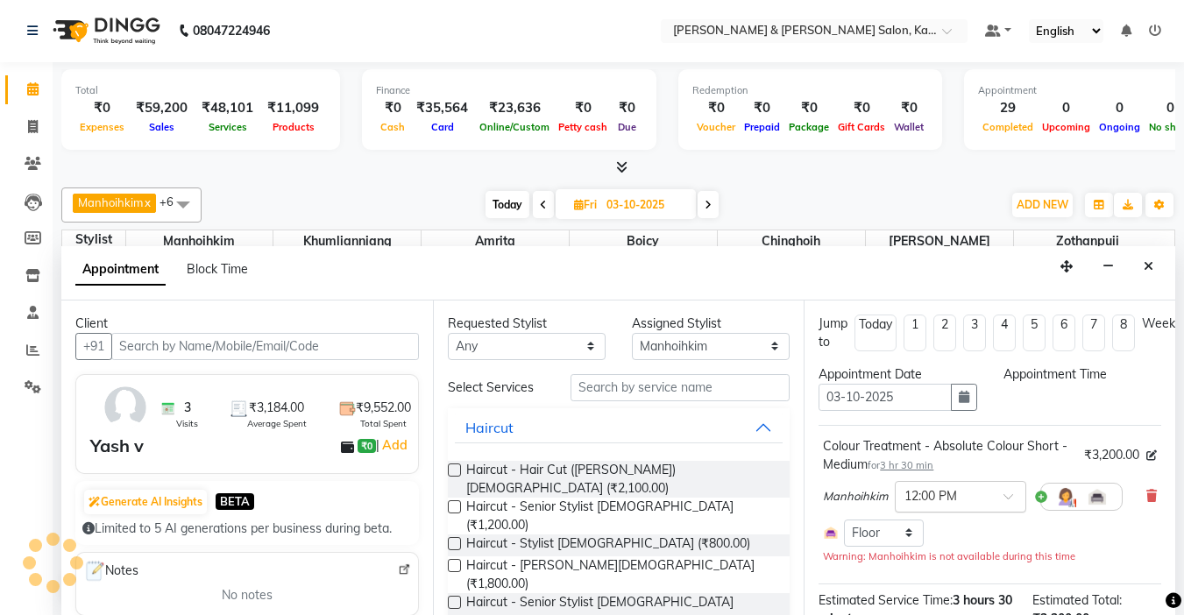
scroll to position [0, 0]
select select "720"
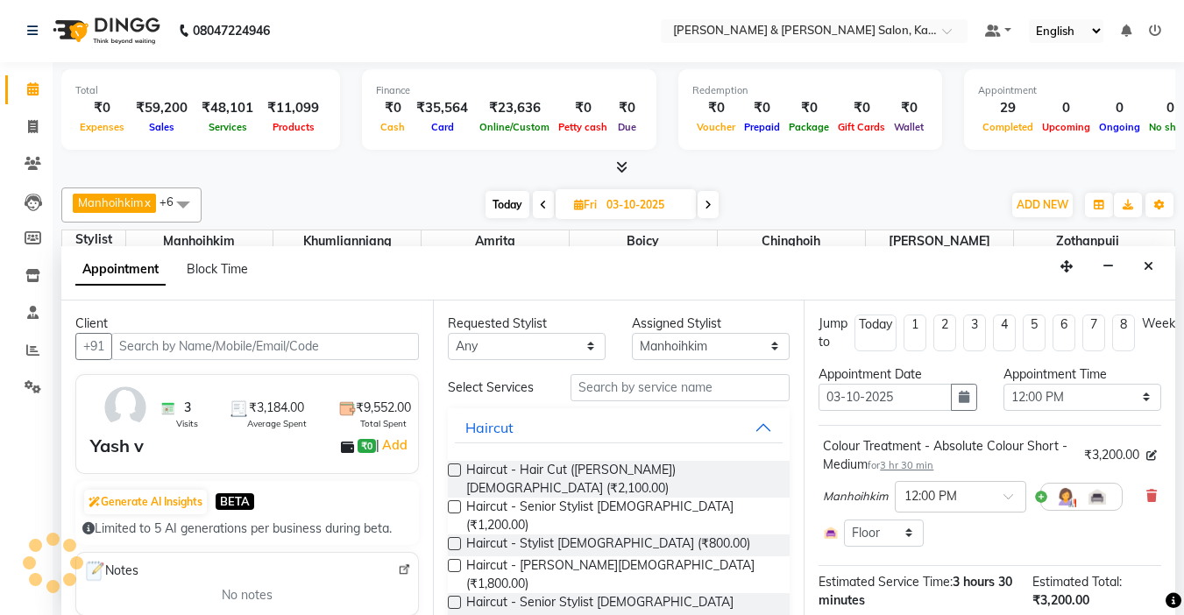
scroll to position [173, 0]
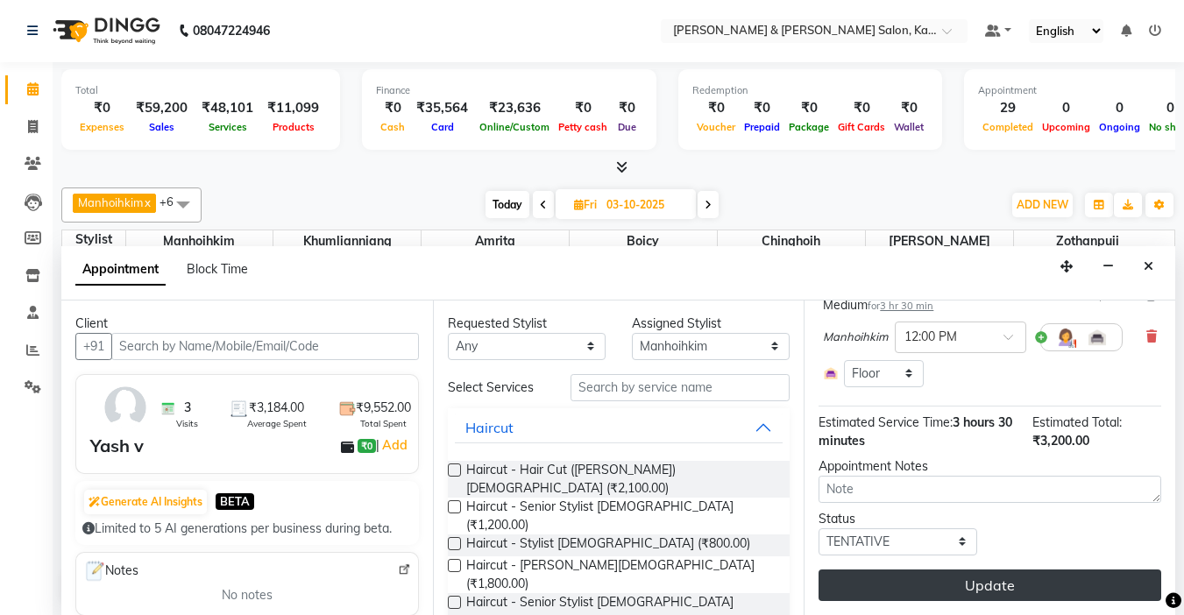
click at [973, 570] on button "Update" at bounding box center [990, 586] width 343 height 32
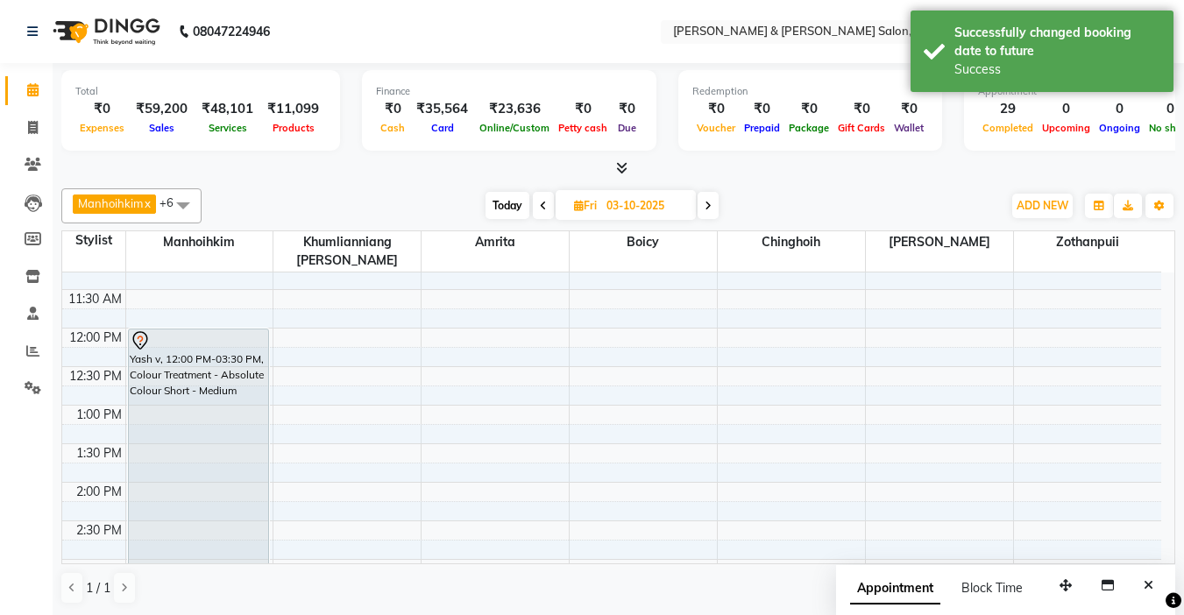
scroll to position [263, 0]
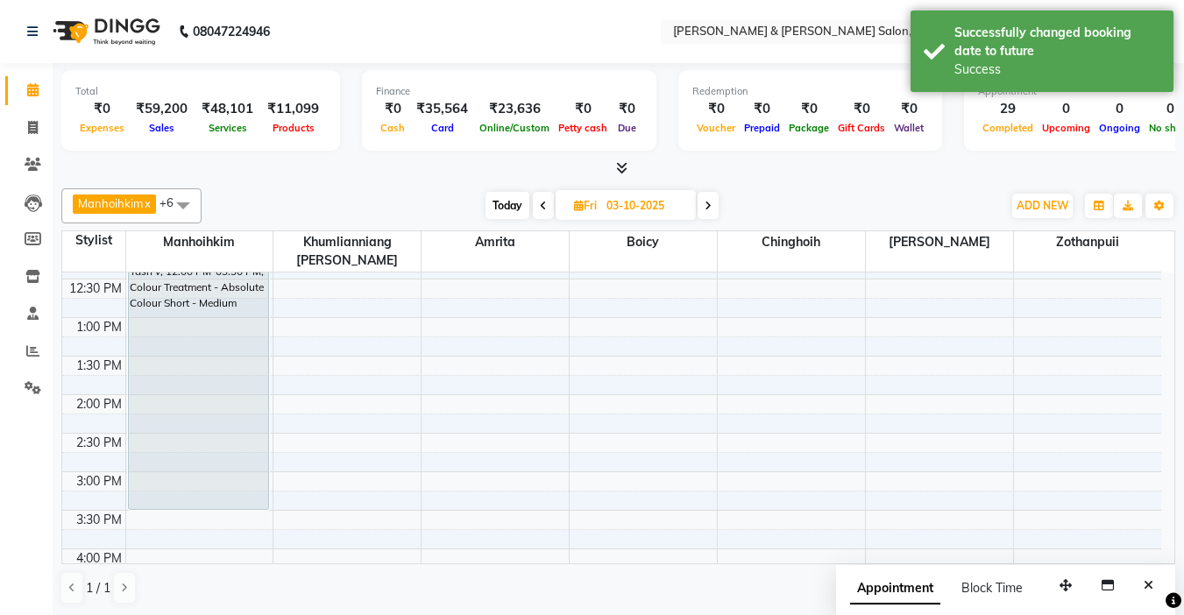
click at [502, 207] on span "Today" at bounding box center [508, 205] width 44 height 27
type input "01-10-2025"
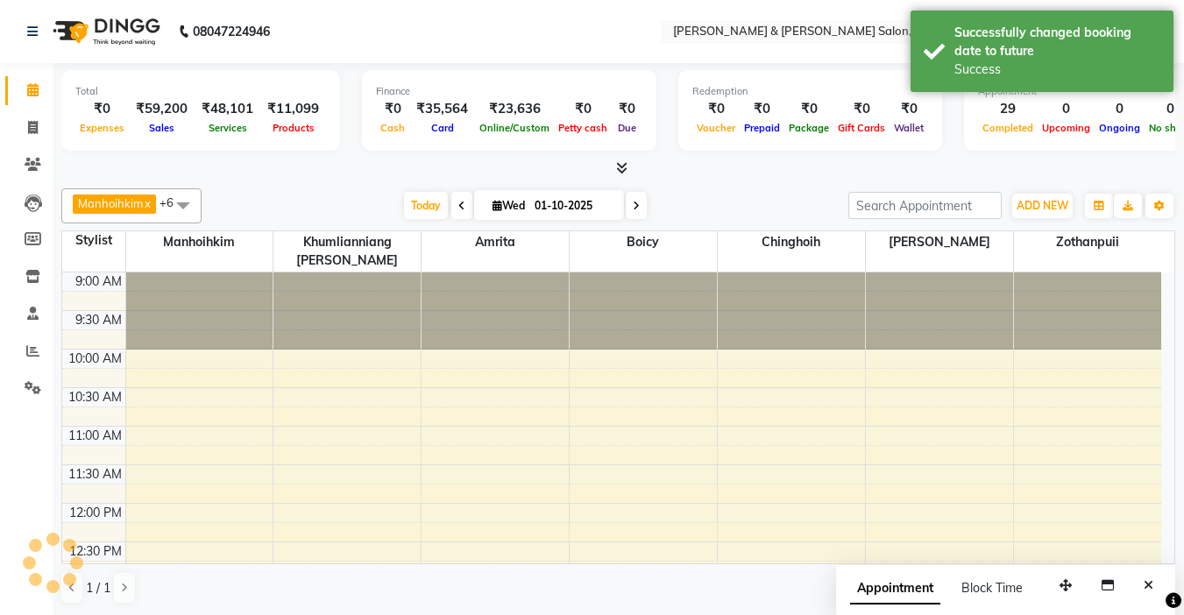
scroll to position [693, 0]
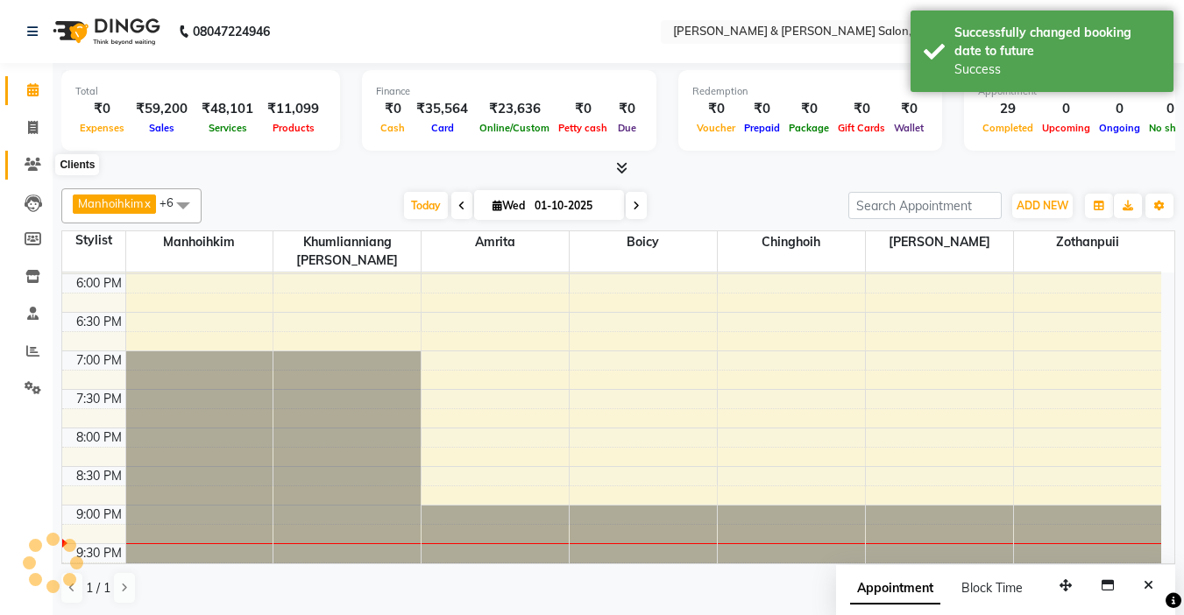
click at [29, 167] on icon at bounding box center [33, 164] width 17 height 13
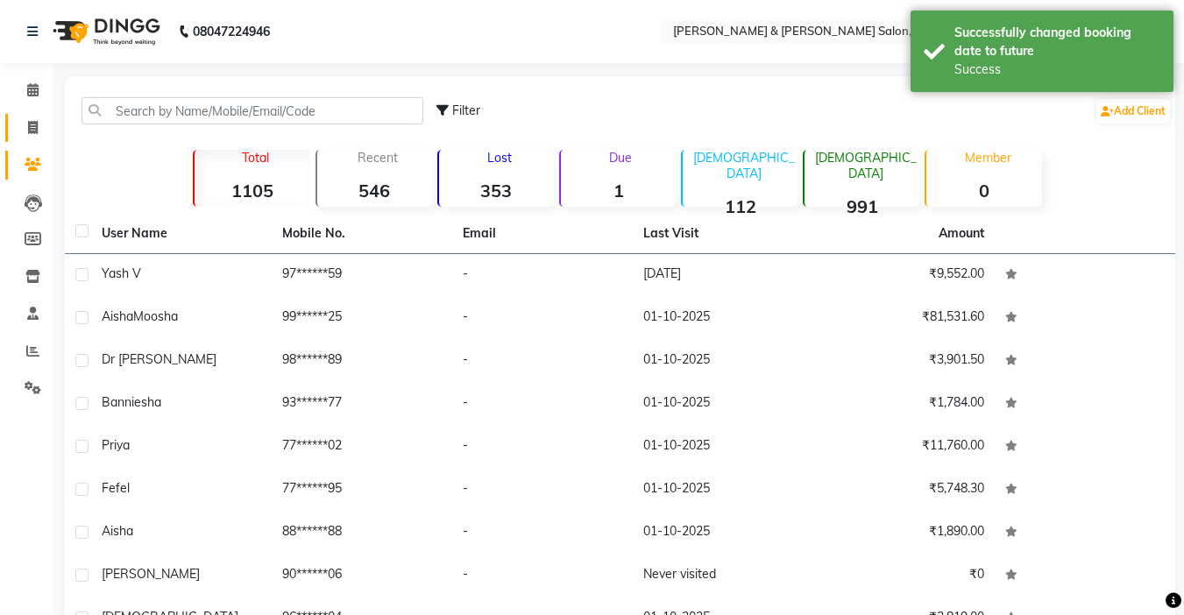
click at [33, 124] on icon at bounding box center [33, 127] width 10 height 13
select select "service"
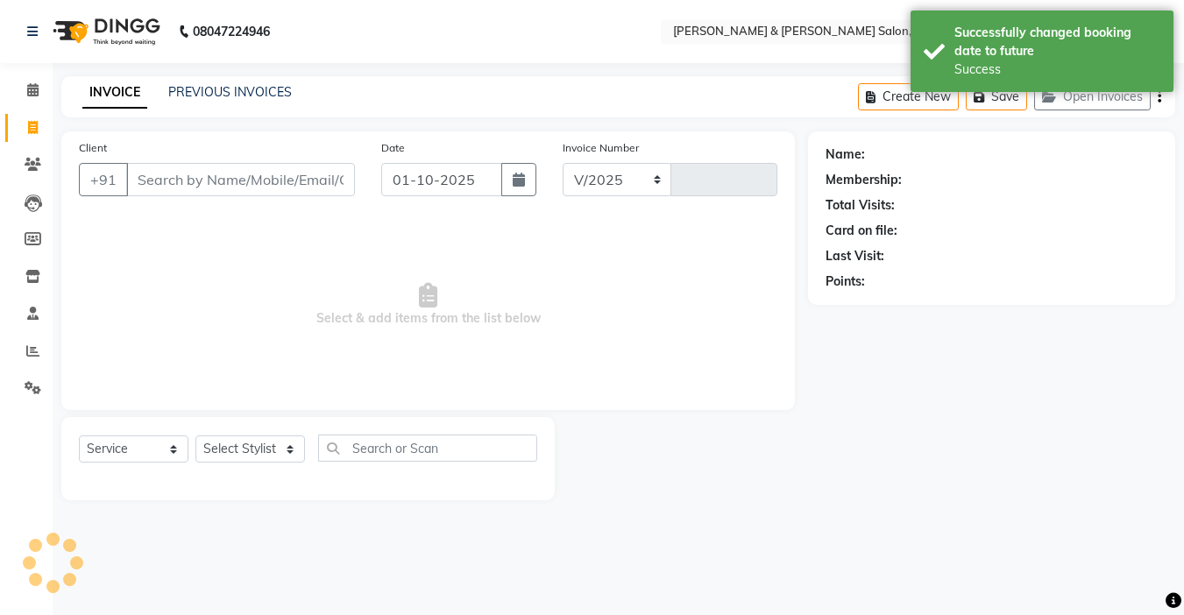
select select "7750"
type input "1520"
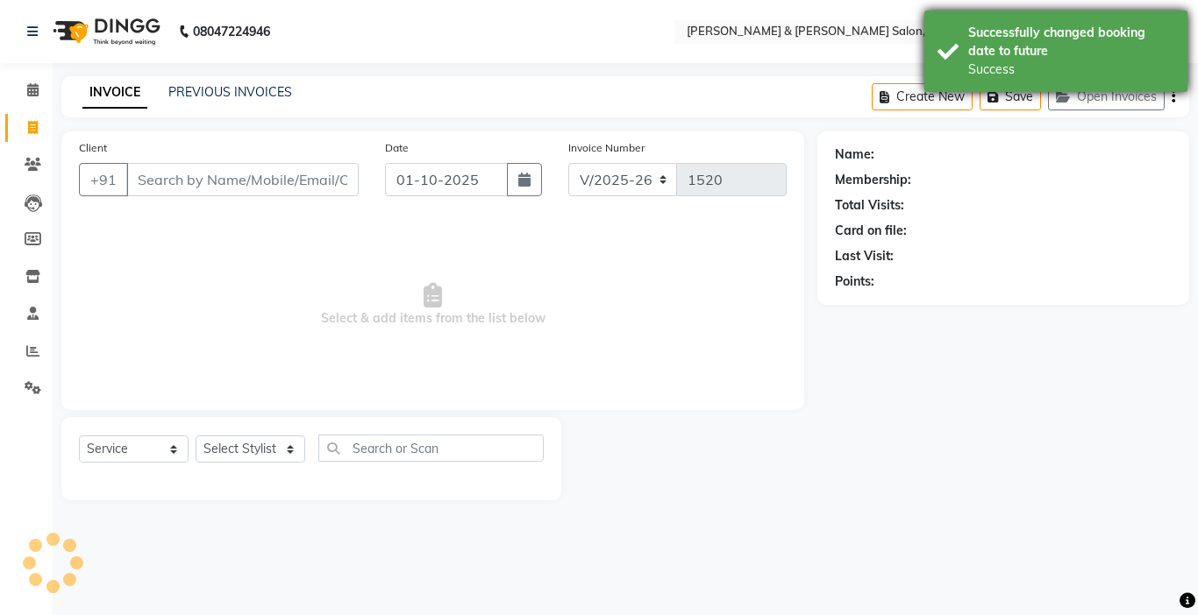
click at [1106, 86] on div "Successfully changed booking date to future Success" at bounding box center [1055, 52] width 263 height 82
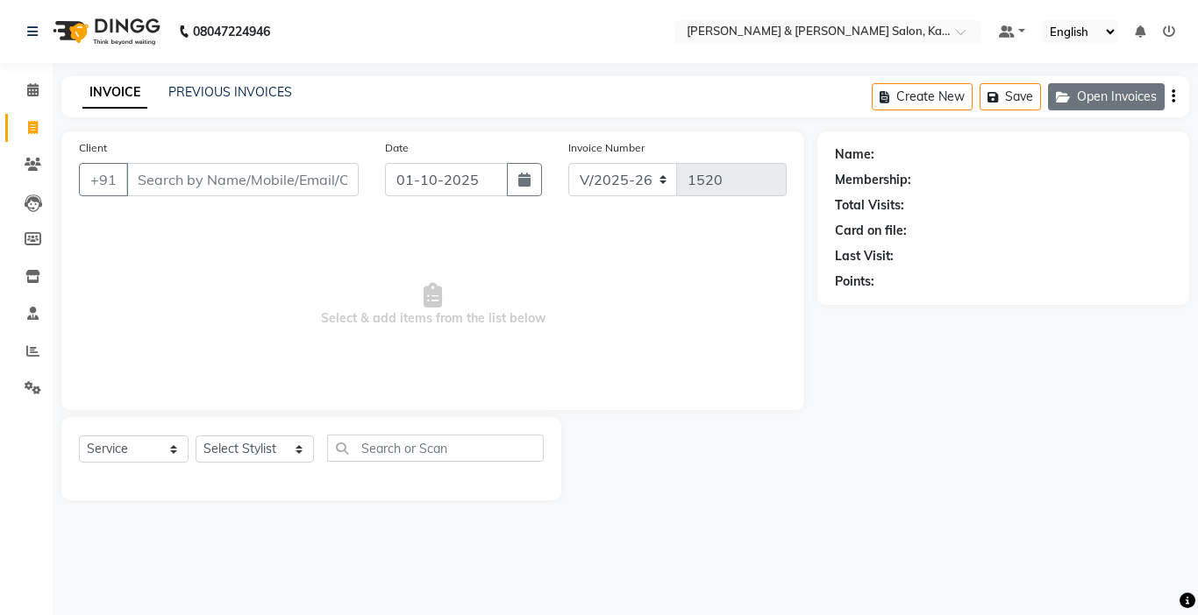
click at [1107, 107] on button "Open Invoices" at bounding box center [1106, 96] width 117 height 27
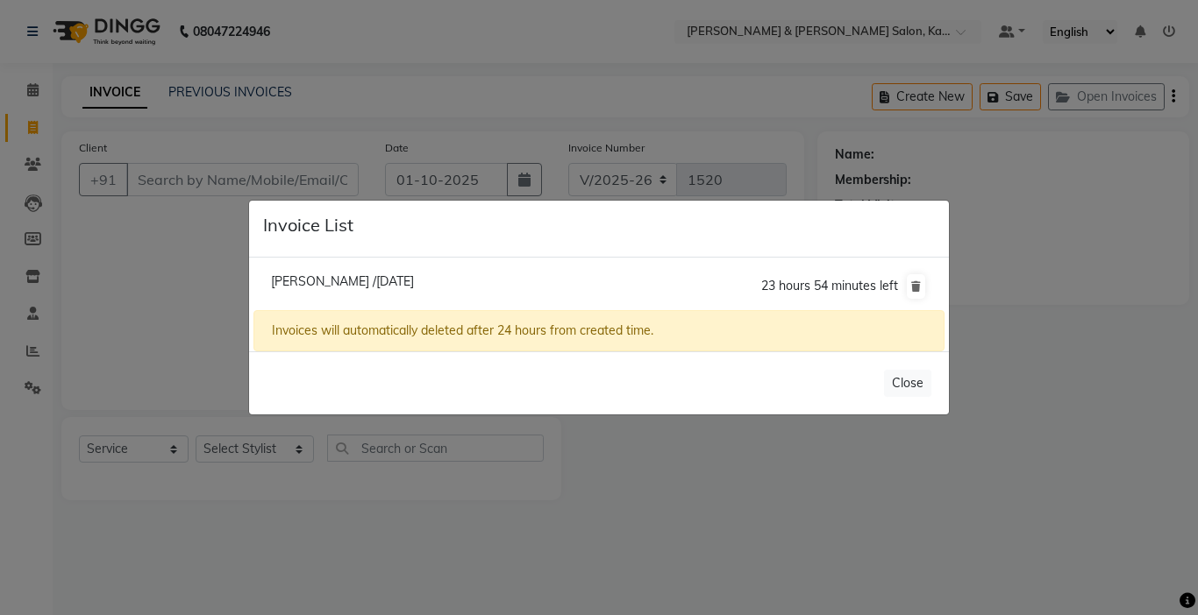
click at [331, 274] on span "[PERSON_NAME] /[DATE]" at bounding box center [342, 282] width 143 height 16
type input "98******06"
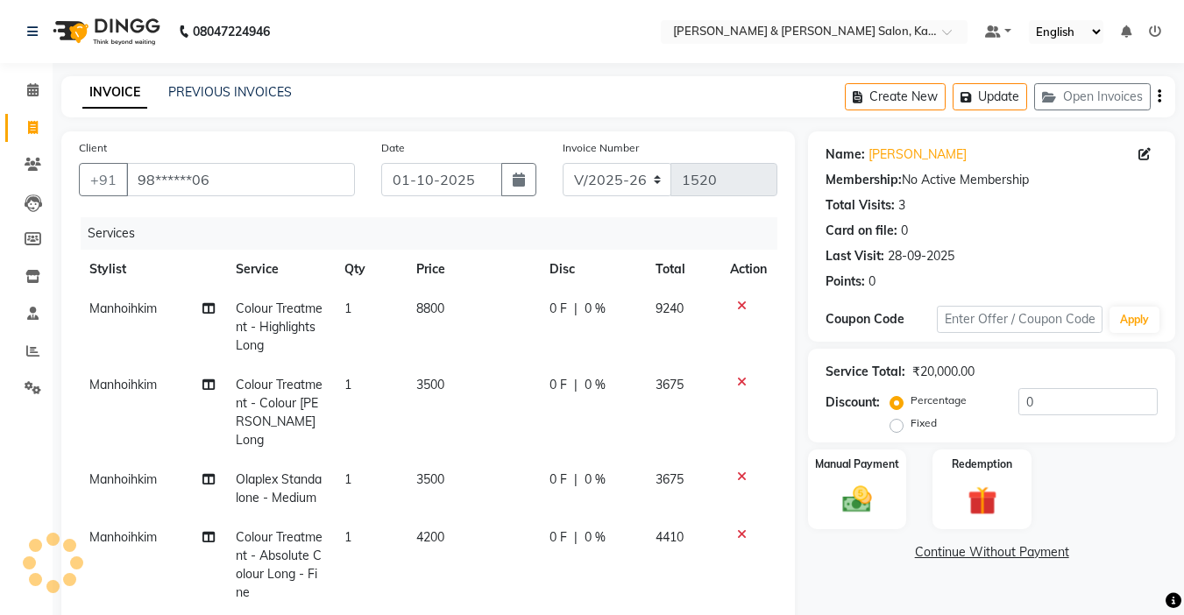
scroll to position [175, 0]
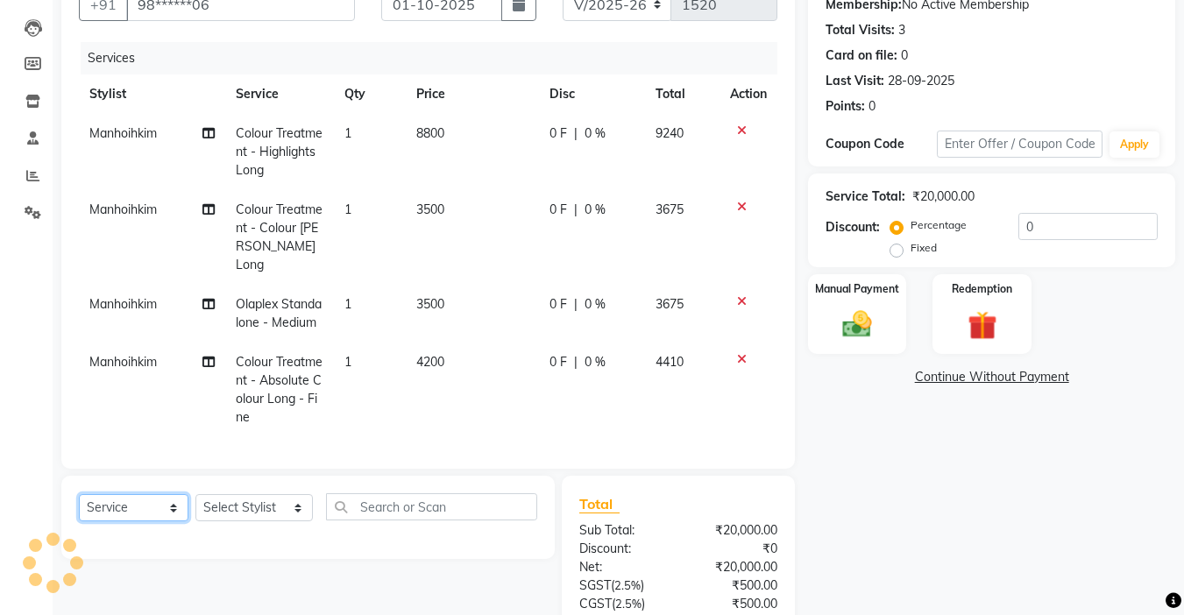
click at [127, 515] on select "Select Service Product Membership Package Voucher Prepaid Gift Card" at bounding box center [134, 507] width 110 height 27
select select "product"
click at [79, 508] on select "Select Service Product Membership Package Voucher Prepaid Gift Card" at bounding box center [134, 507] width 110 height 27
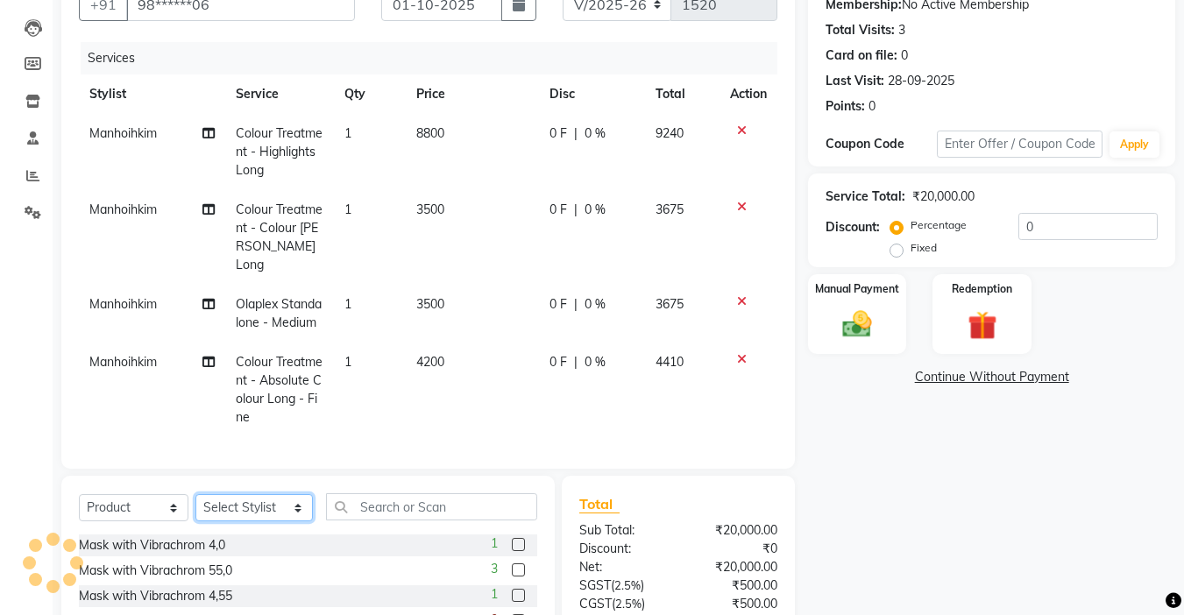
click at [250, 518] on select "Select Stylist Amrita [PERSON_NAME] Khumlianniang [PERSON_NAME] Manager Manhoih…" at bounding box center [254, 507] width 117 height 27
select select "70736"
click at [196, 508] on select "Select Stylist Amrita [PERSON_NAME] Khumlianniang [PERSON_NAME] Manager Manhoih…" at bounding box center [254, 507] width 117 height 27
click at [404, 521] on input "text" at bounding box center [431, 507] width 211 height 27
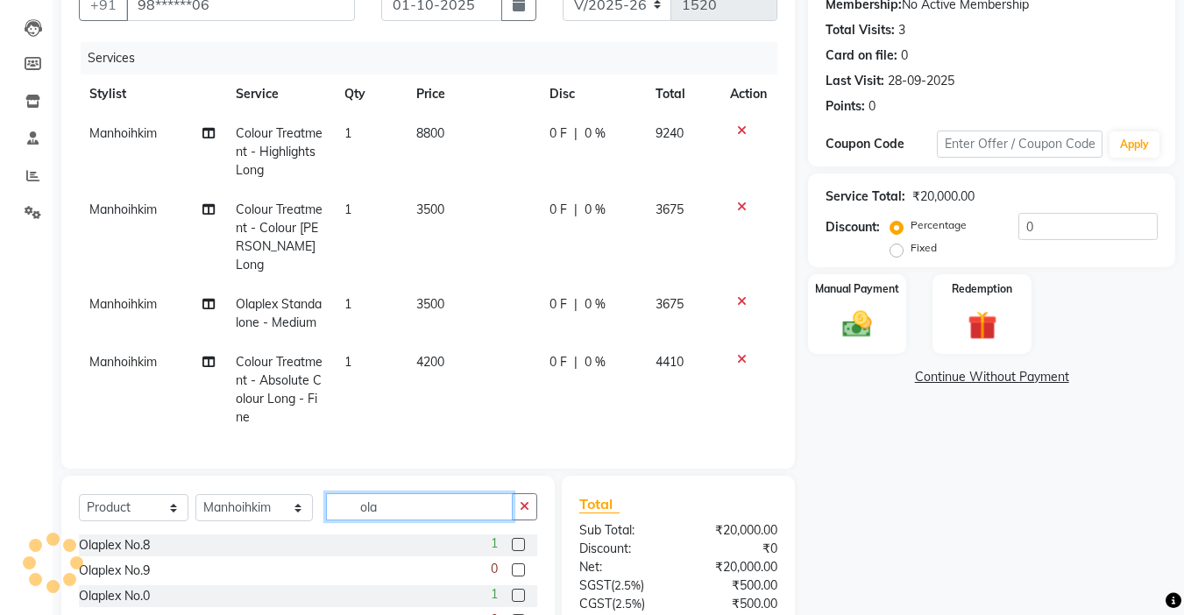
scroll to position [263, 0]
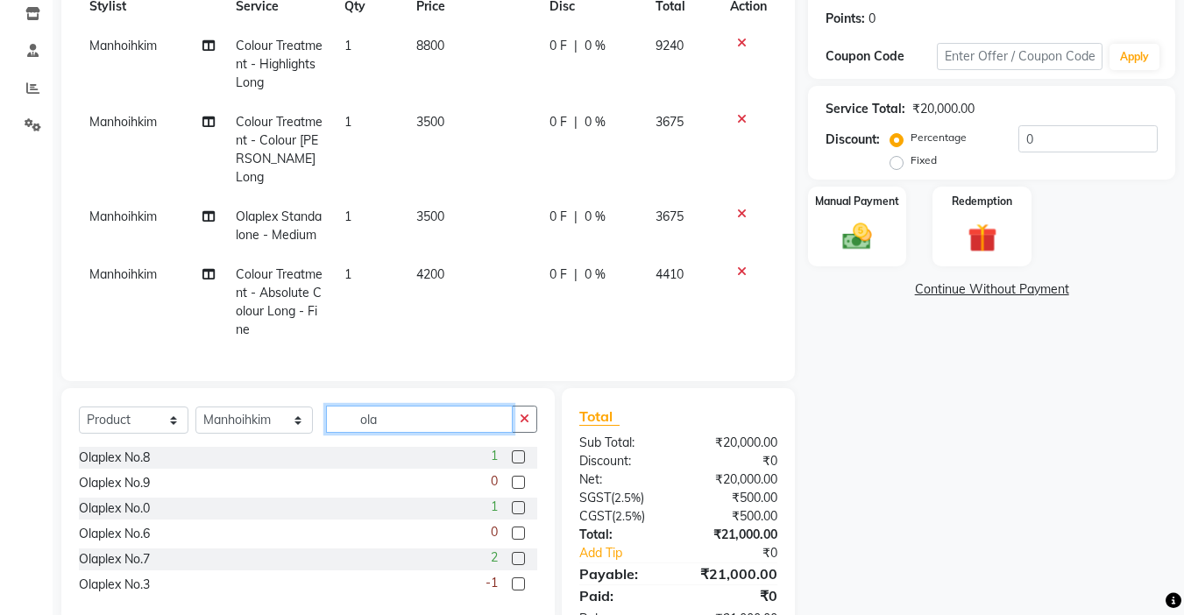
type input "ola"
click at [516, 591] on label at bounding box center [518, 584] width 13 height 13
click at [516, 591] on input "checkbox" at bounding box center [517, 585] width 11 height 11
checkbox input "true"
select select
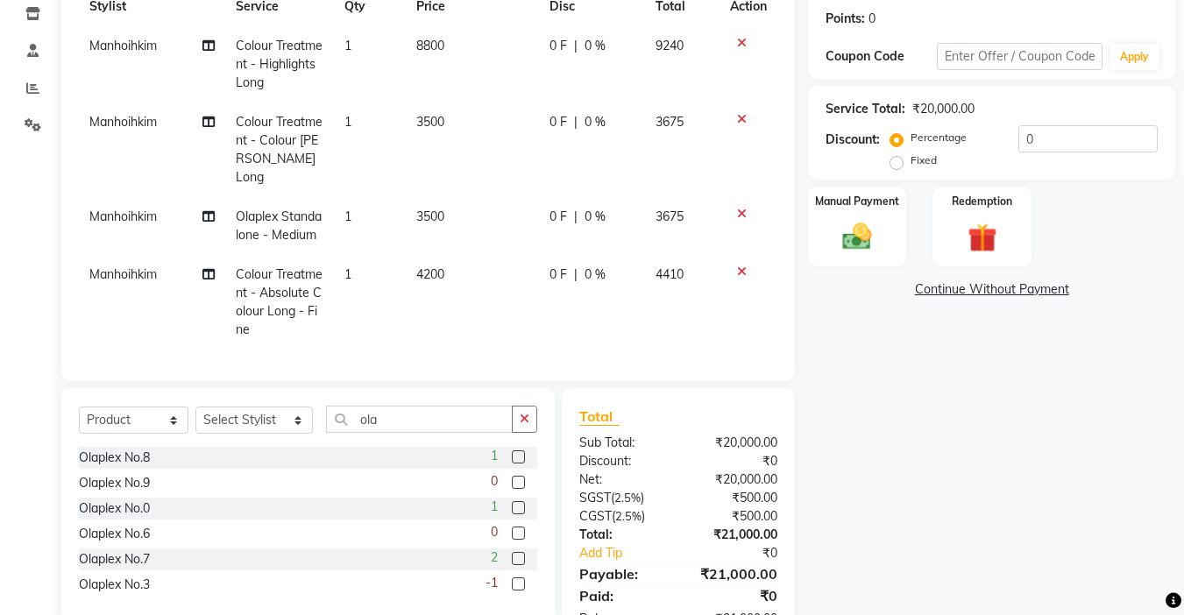
scroll to position [333, 0]
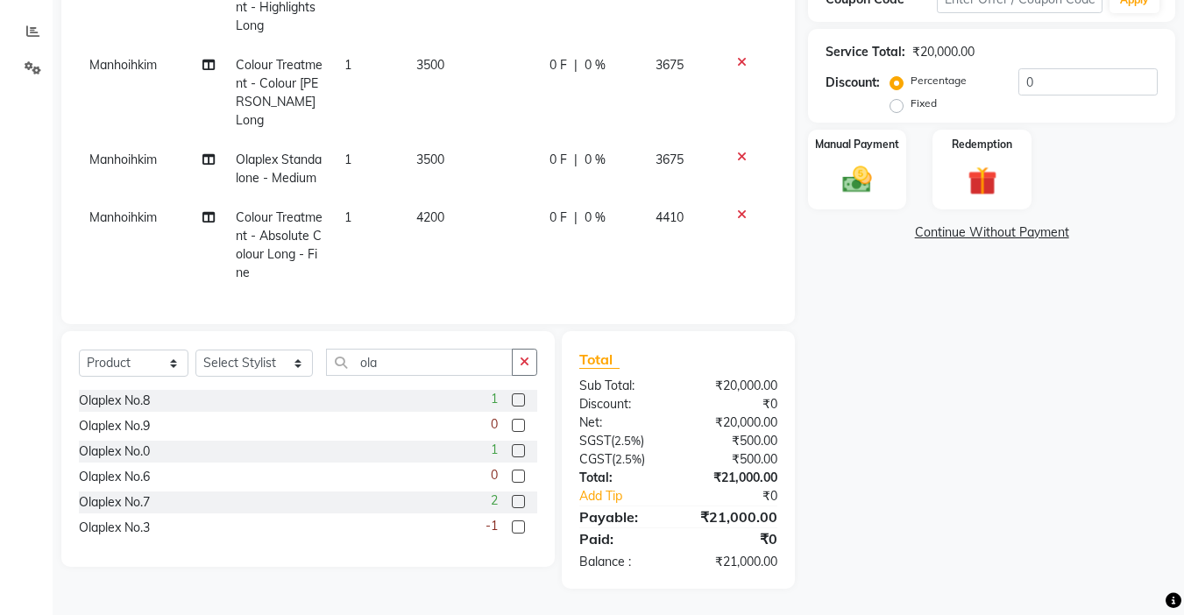
click at [518, 523] on label at bounding box center [518, 527] width 13 height 13
click at [518, 523] on input "checkbox" at bounding box center [517, 528] width 11 height 11
checkbox input "false"
click at [261, 367] on select "Select Stylist Amrita [PERSON_NAME] Khumlianniang [PERSON_NAME] Manager Manhoih…" at bounding box center [254, 363] width 117 height 27
select select "70736"
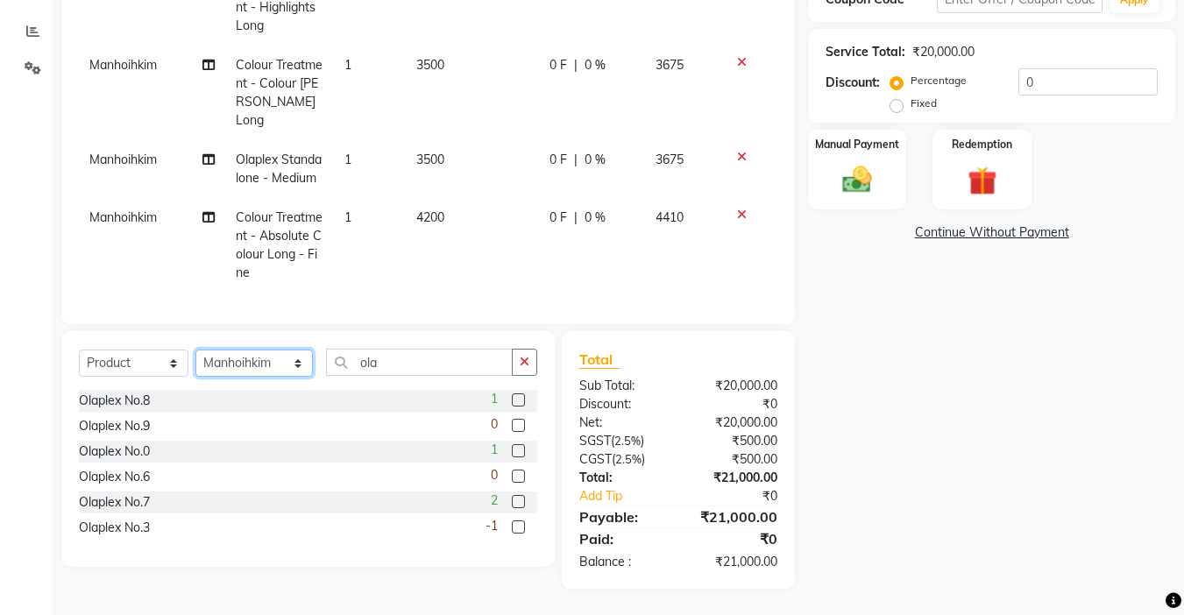
click at [196, 350] on select "Select Stylist Amrita [PERSON_NAME] Khumlianniang [PERSON_NAME] Manager Manhoih…" at bounding box center [254, 363] width 117 height 27
click at [517, 529] on label at bounding box center [518, 527] width 13 height 13
click at [517, 529] on input "checkbox" at bounding box center [517, 528] width 11 height 11
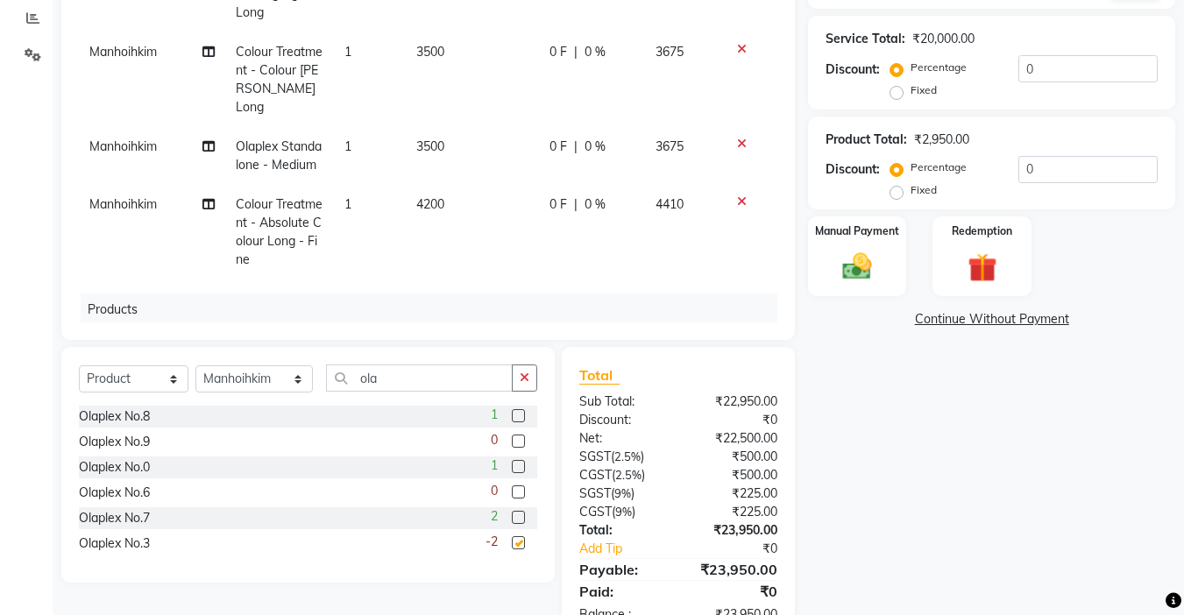
checkbox input "false"
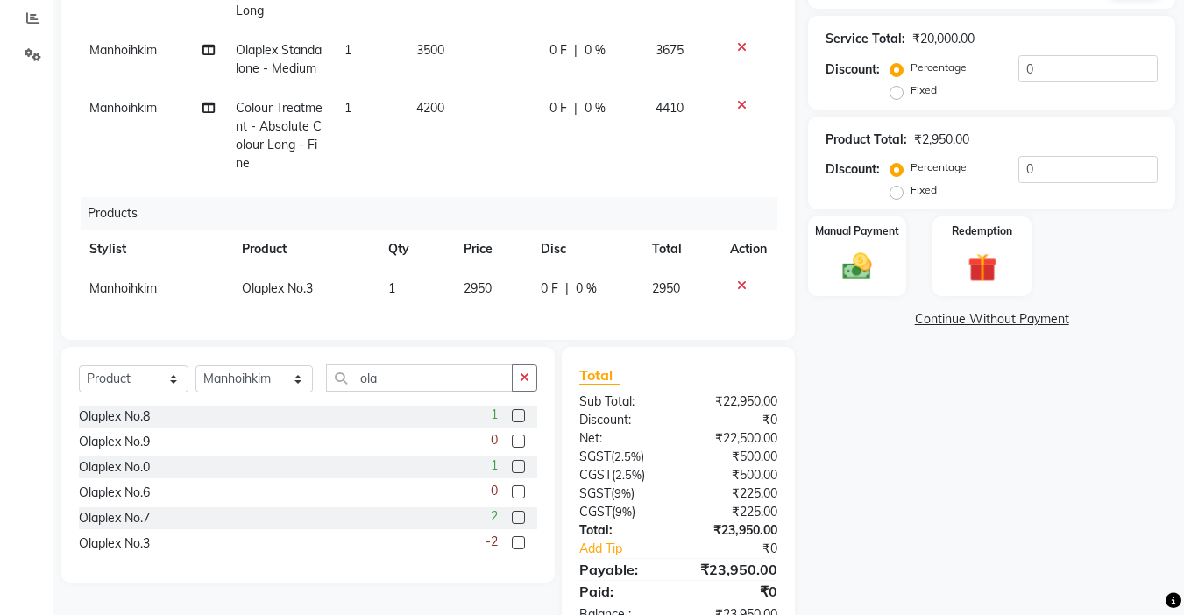
click at [480, 281] on span "2950" at bounding box center [478, 289] width 28 height 16
select select "70736"
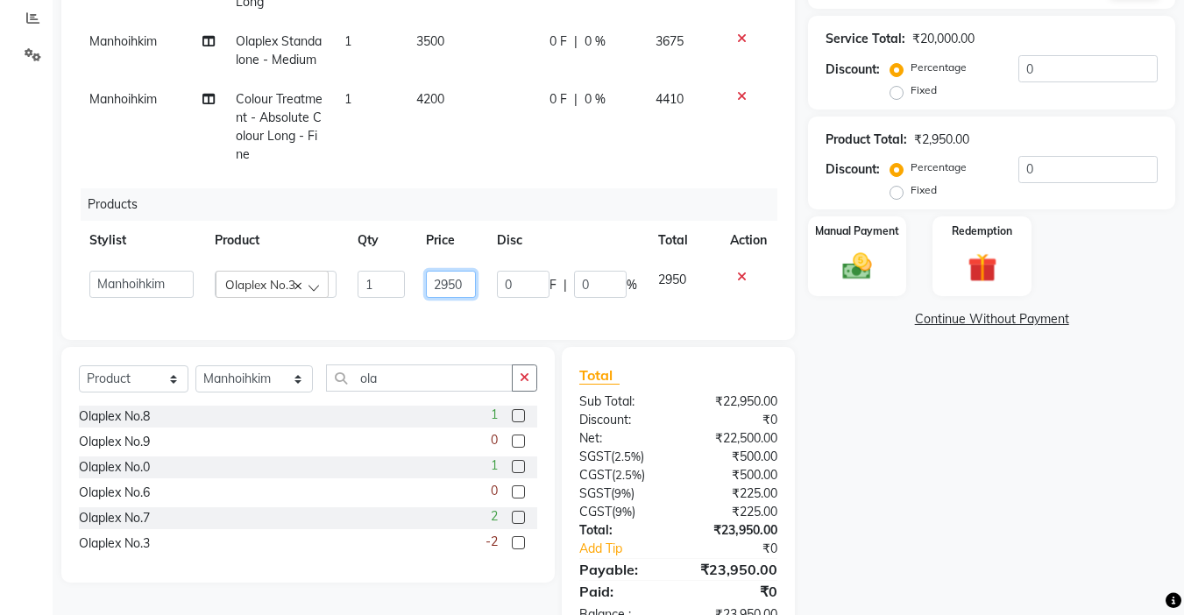
click at [444, 276] on input "2950" at bounding box center [451, 284] width 51 height 27
type input "3200"
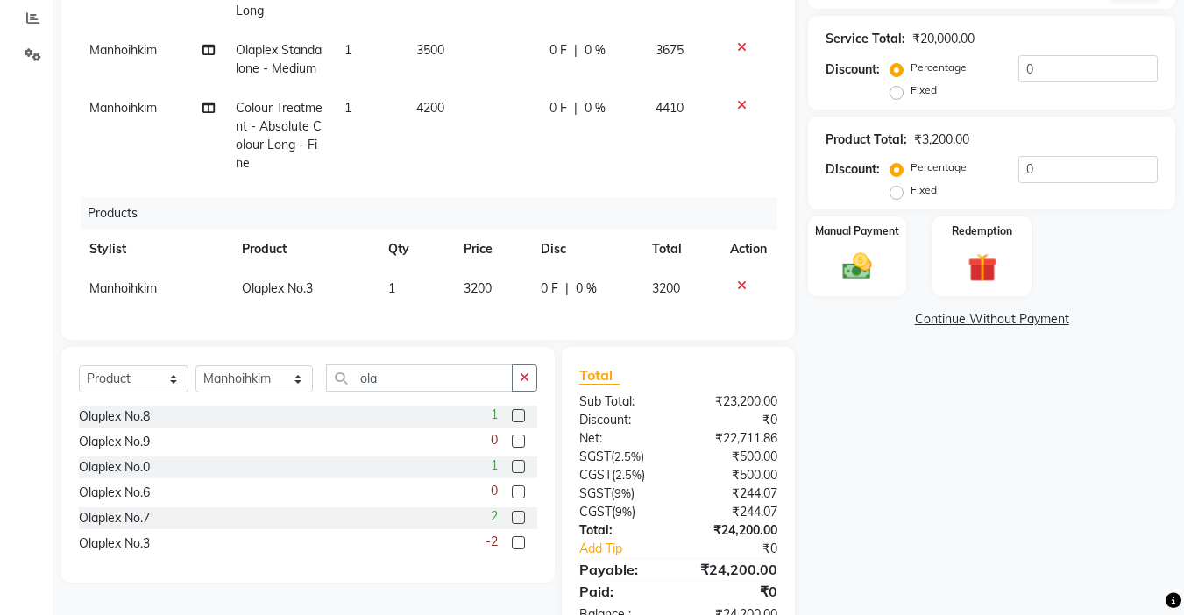
click at [835, 365] on div "Name: [PERSON_NAME] Membership: No Active Membership Total Visits: 3 Card on fi…" at bounding box center [998, 219] width 381 height 843
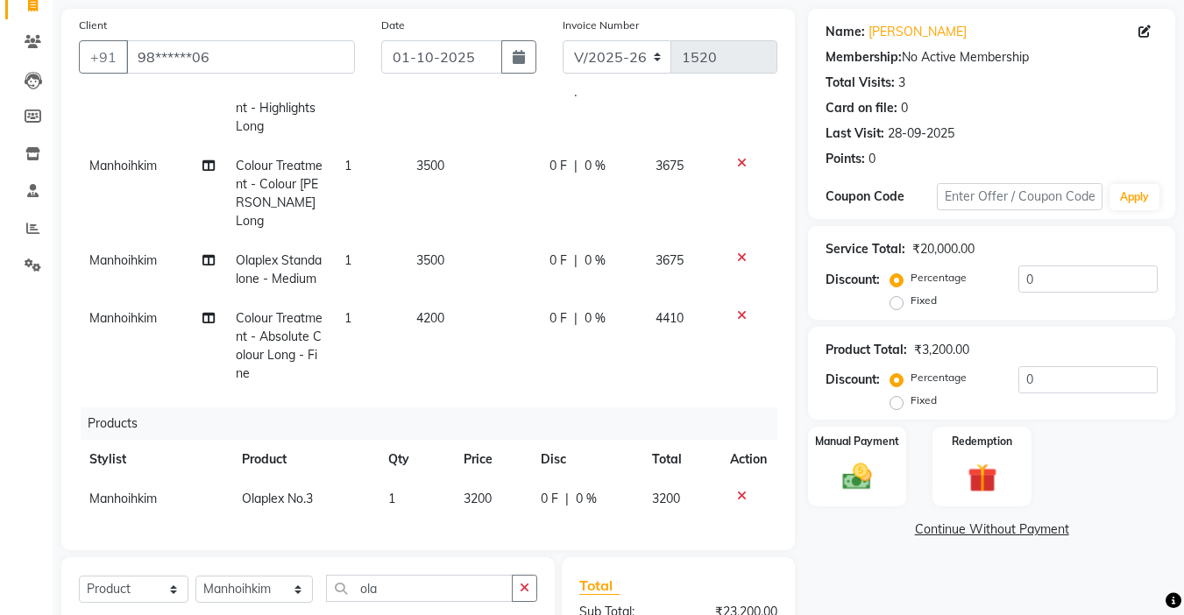
scroll to position [298, 0]
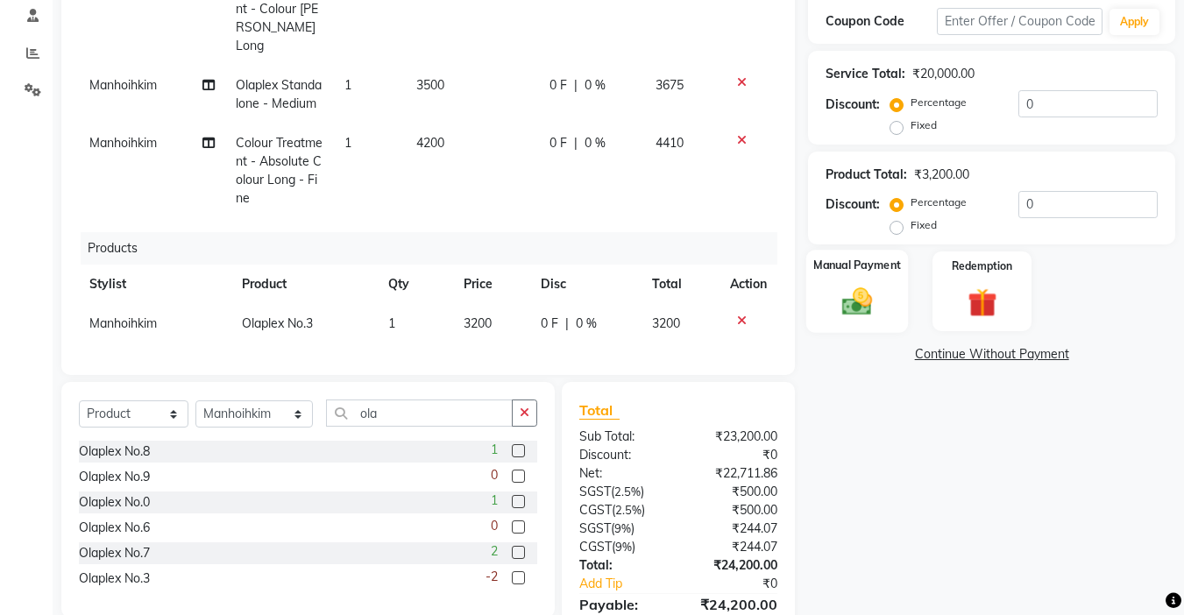
click at [852, 307] on img at bounding box center [857, 302] width 49 height 35
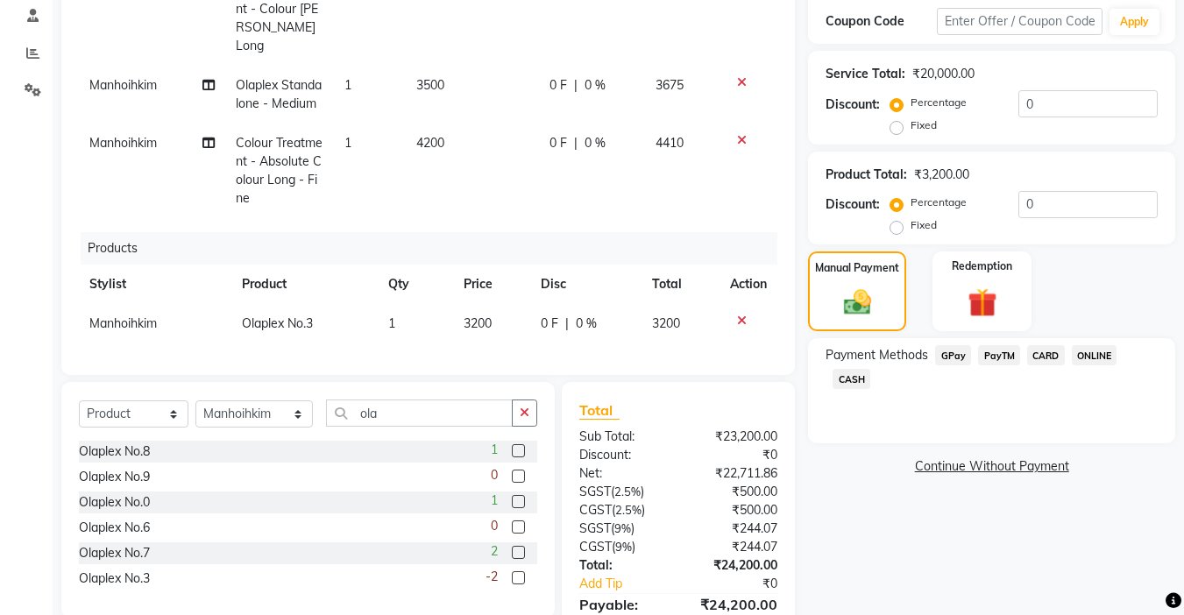
click at [1035, 351] on span "CARD" at bounding box center [1047, 355] width 38 height 20
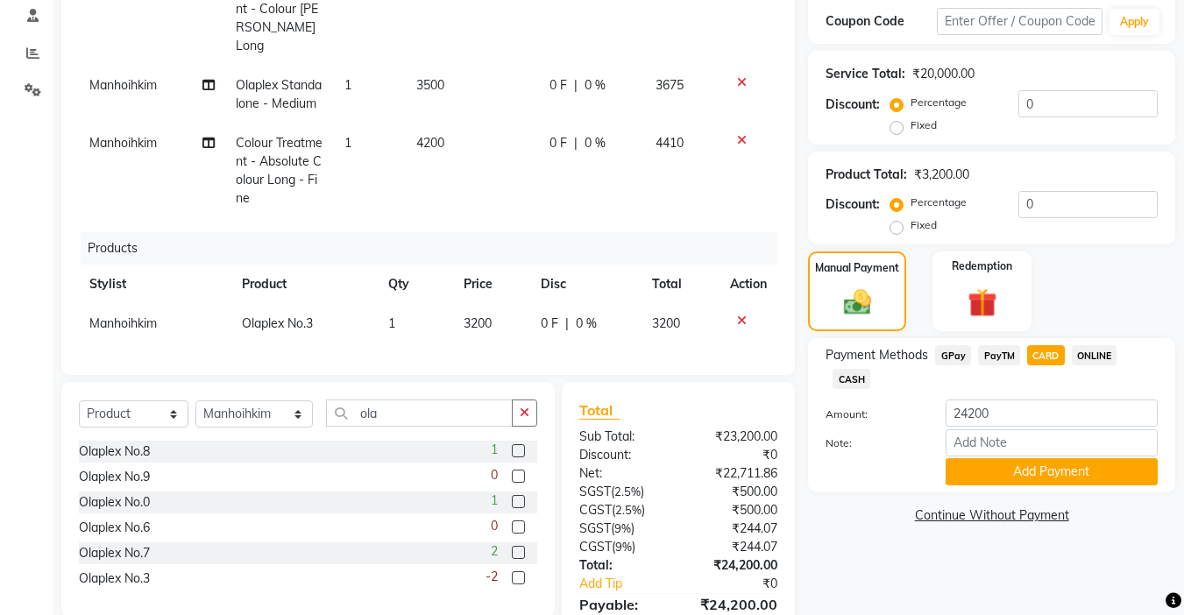
scroll to position [386, 0]
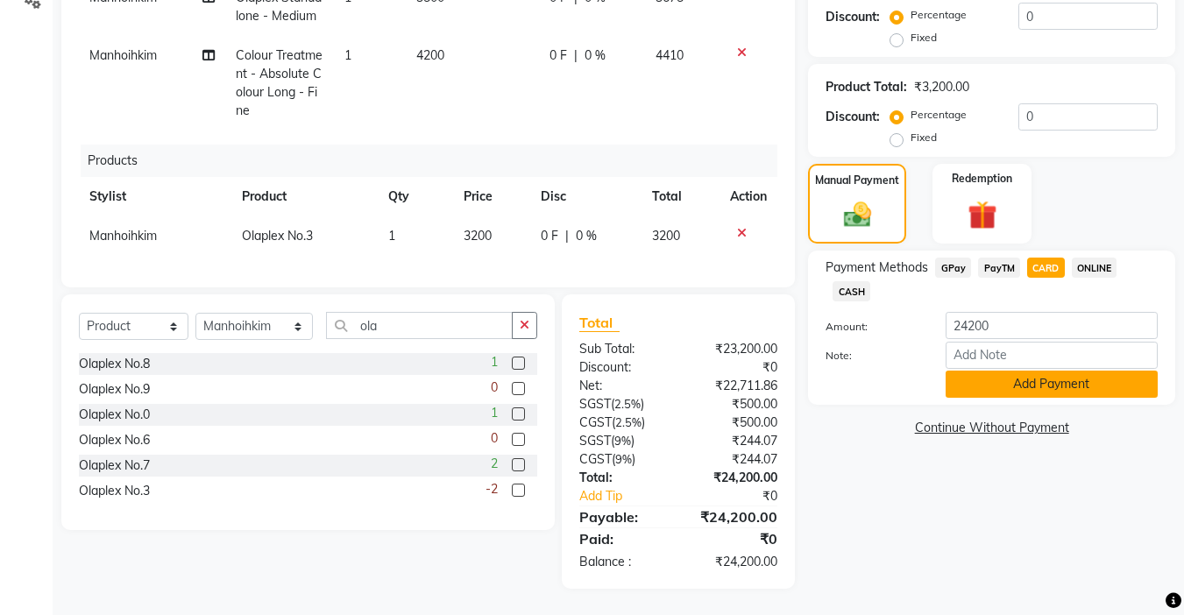
click at [995, 376] on button "Add Payment" at bounding box center [1052, 384] width 212 height 27
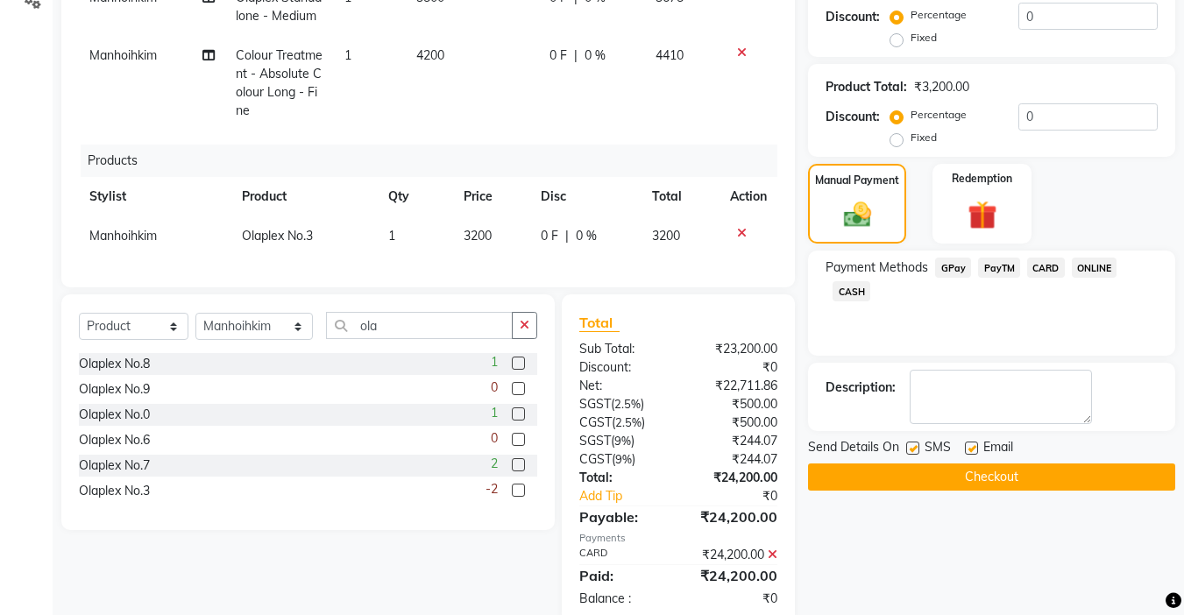
click at [964, 477] on button "Checkout" at bounding box center [991, 477] width 367 height 27
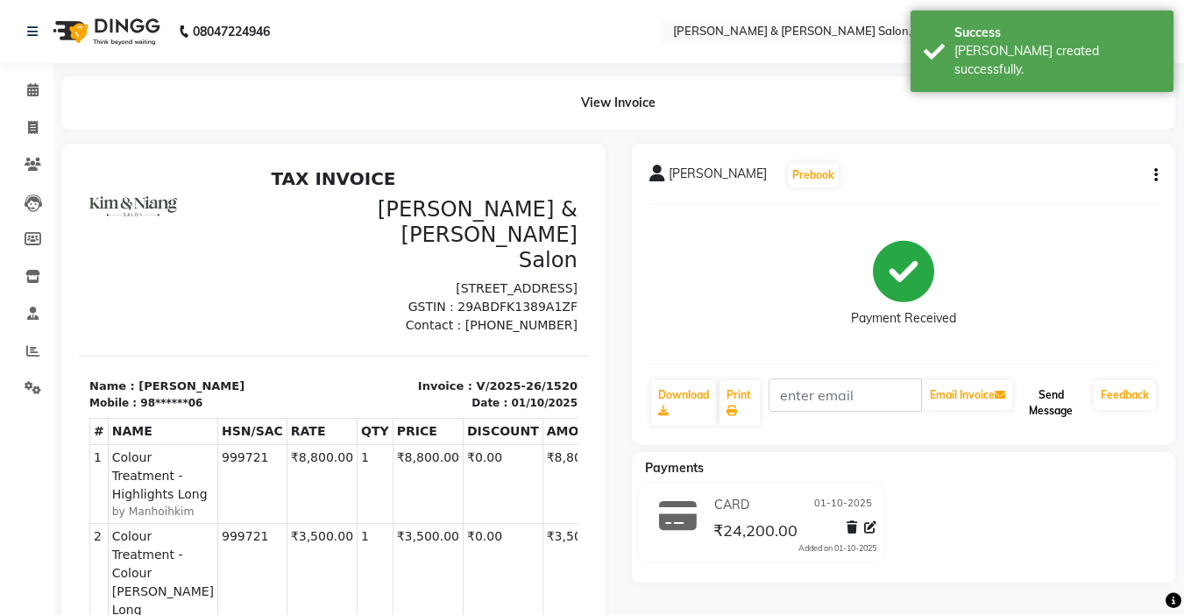
click at [1047, 408] on button "Send Message" at bounding box center [1051, 404] width 71 height 46
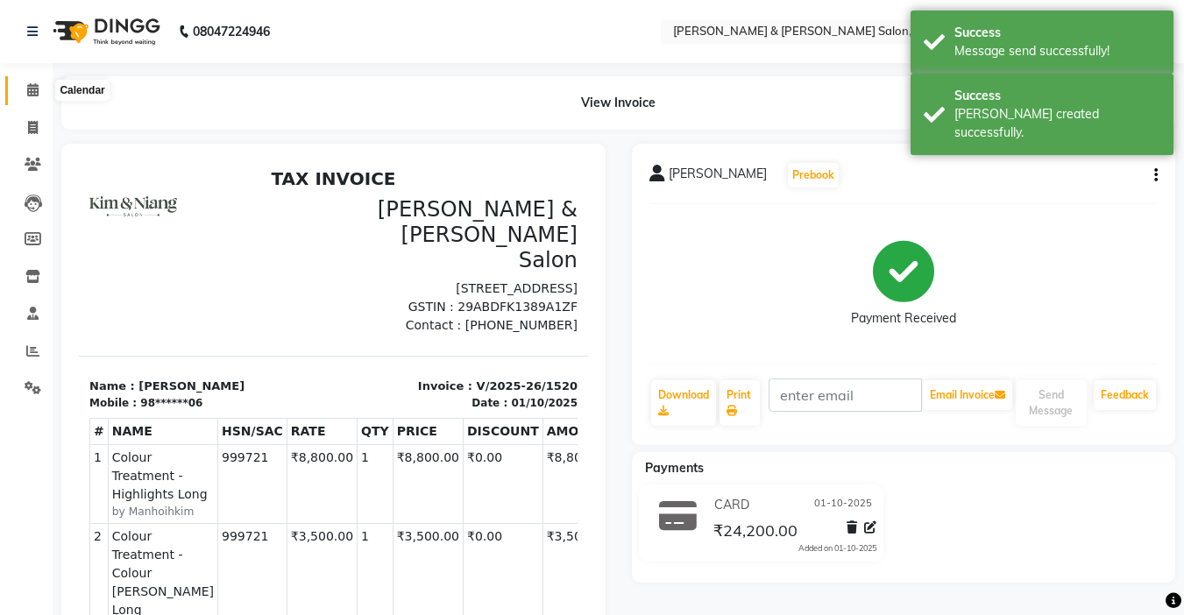
click at [18, 96] on span at bounding box center [33, 91] width 31 height 20
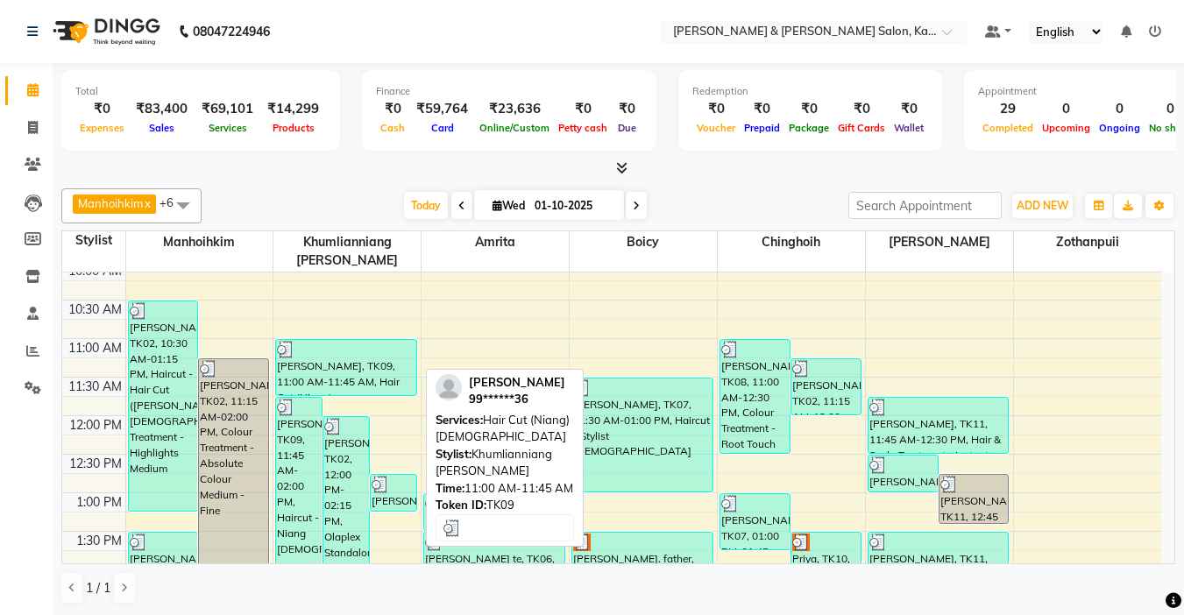
scroll to position [175, 0]
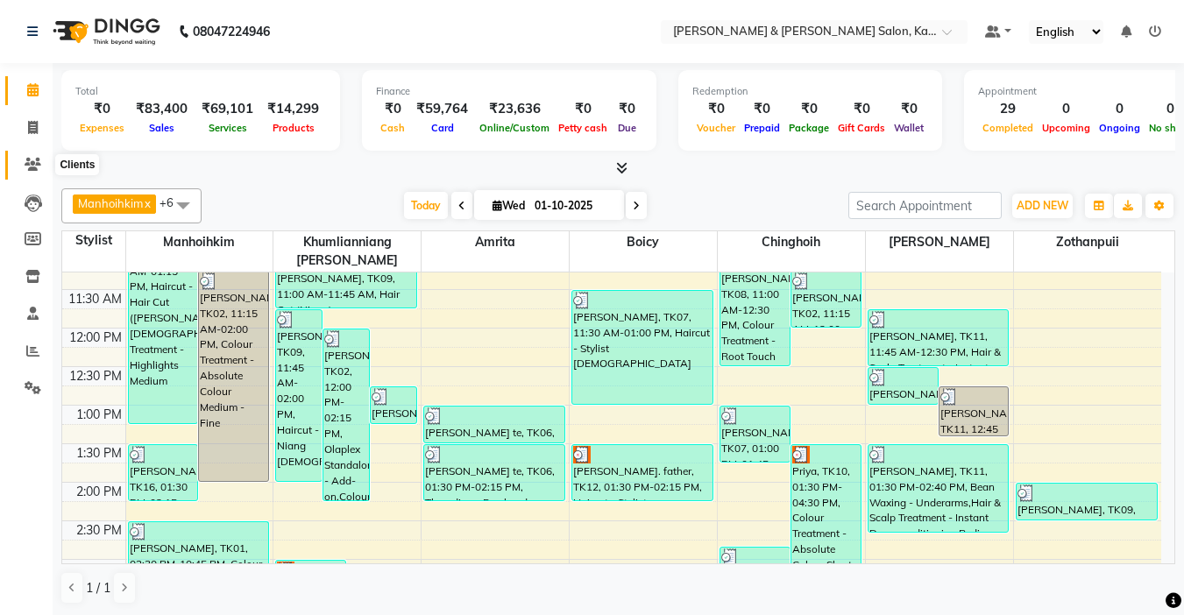
click at [37, 162] on icon at bounding box center [33, 164] width 17 height 13
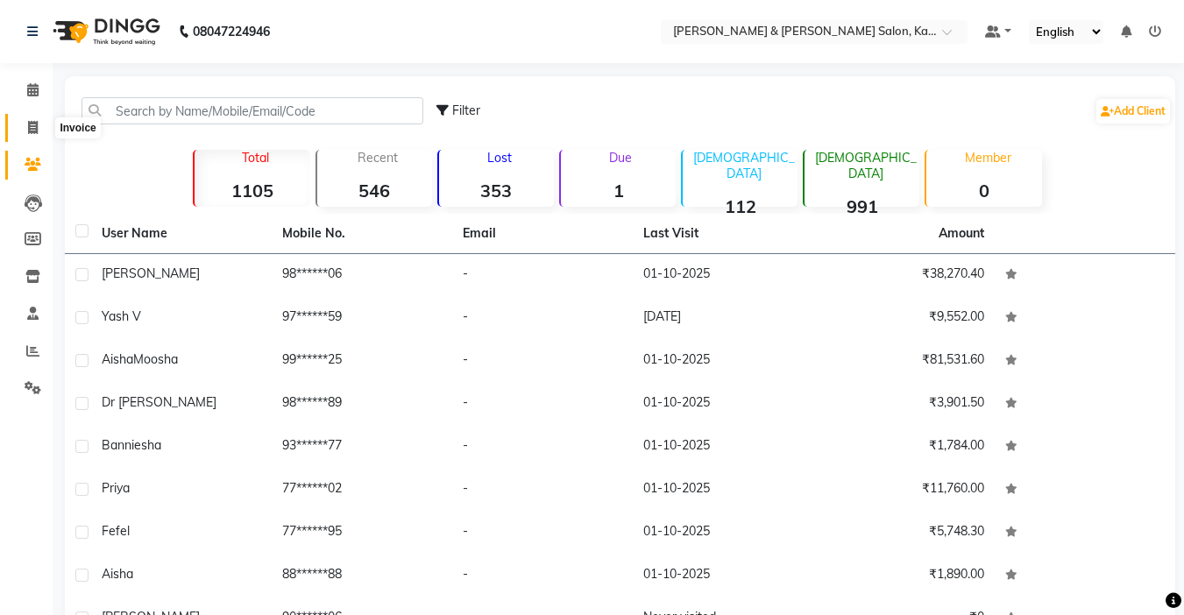
click at [42, 123] on span at bounding box center [33, 128] width 31 height 20
select select "service"
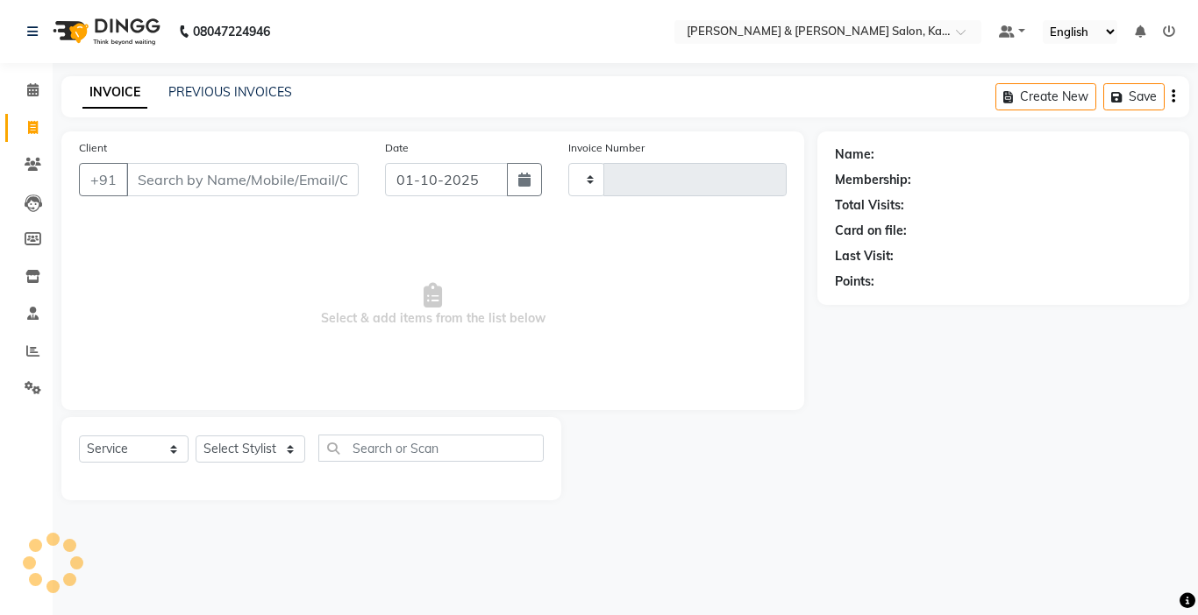
type input "1521"
select select "7750"
click at [193, 91] on link "PREVIOUS INVOICES" at bounding box center [230, 92] width 124 height 16
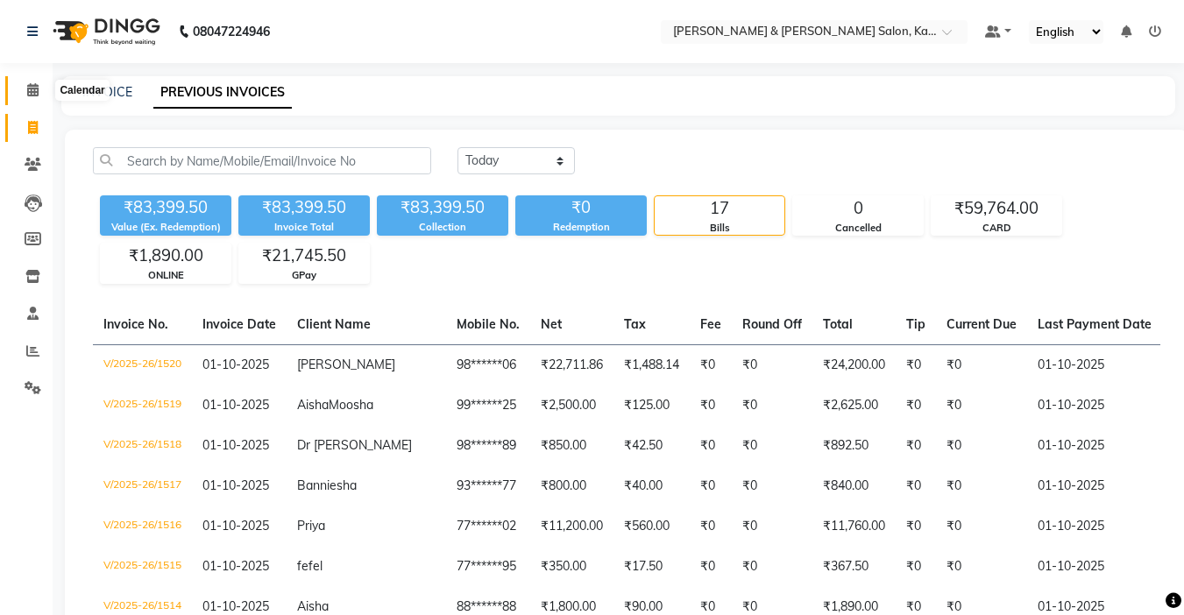
click at [39, 89] on span at bounding box center [33, 91] width 31 height 20
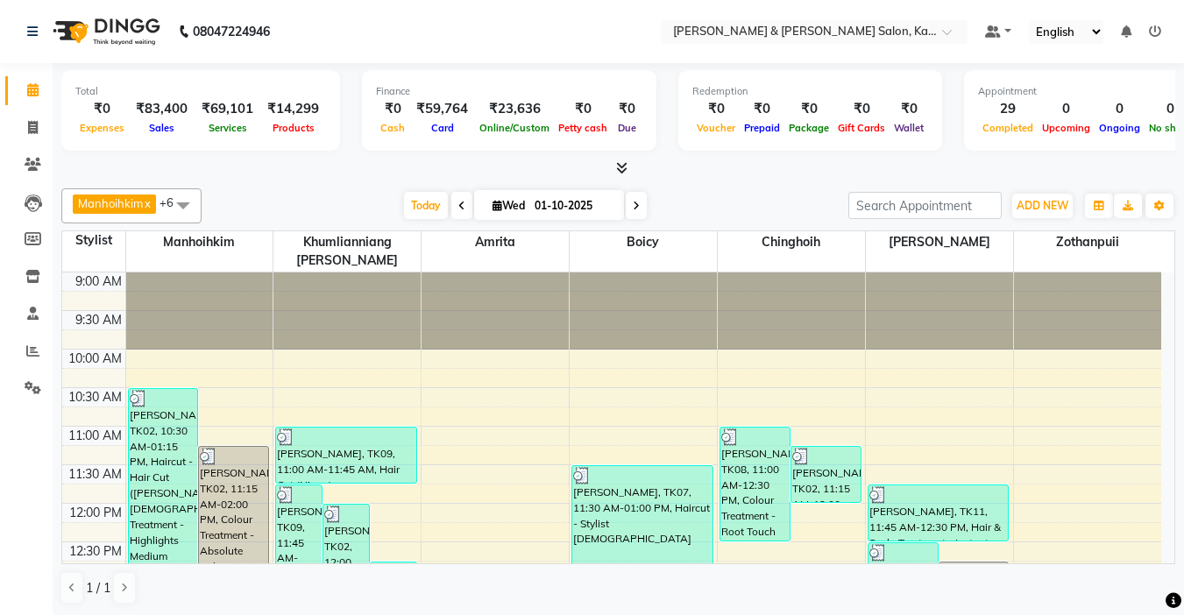
click at [603, 53] on nav "08047224946 Select Location × [PERSON_NAME] & [PERSON_NAME] Salon, Kalyan Nagar…" at bounding box center [592, 31] width 1184 height 63
click at [1056, 210] on span "ADD NEW" at bounding box center [1043, 205] width 52 height 13
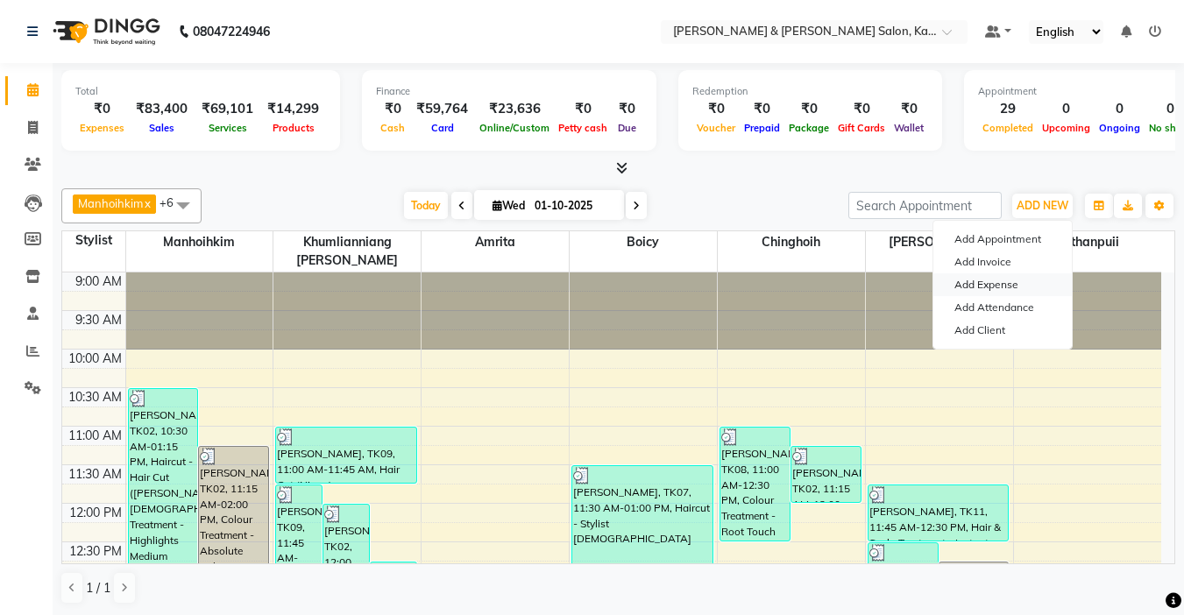
click at [992, 275] on link "Add Expense" at bounding box center [1003, 285] width 139 height 23
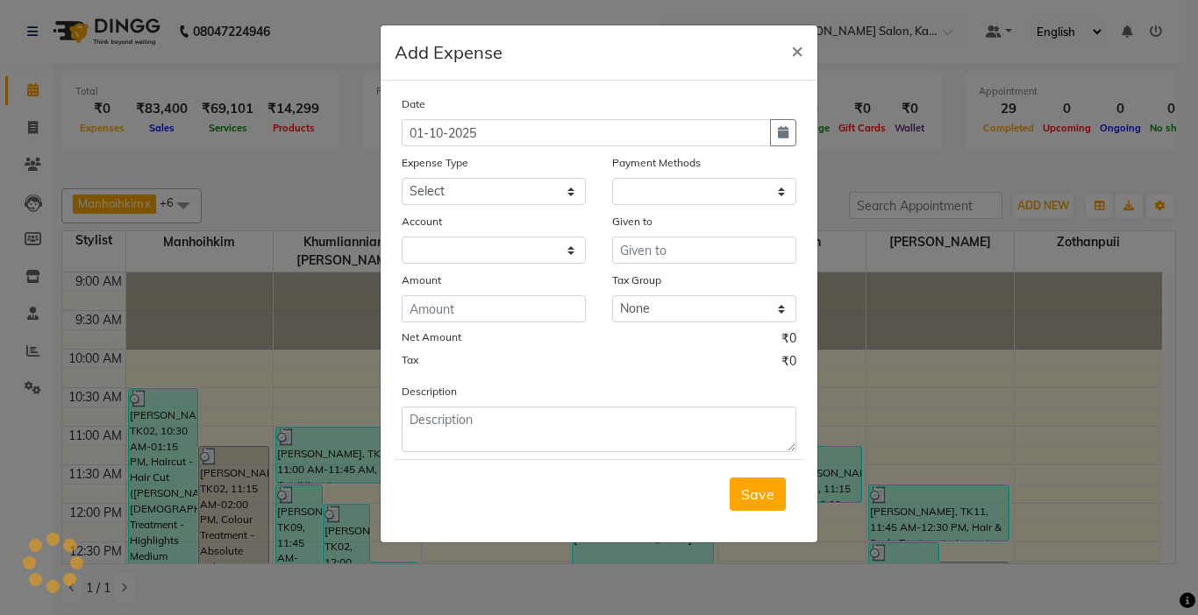
select select "1"
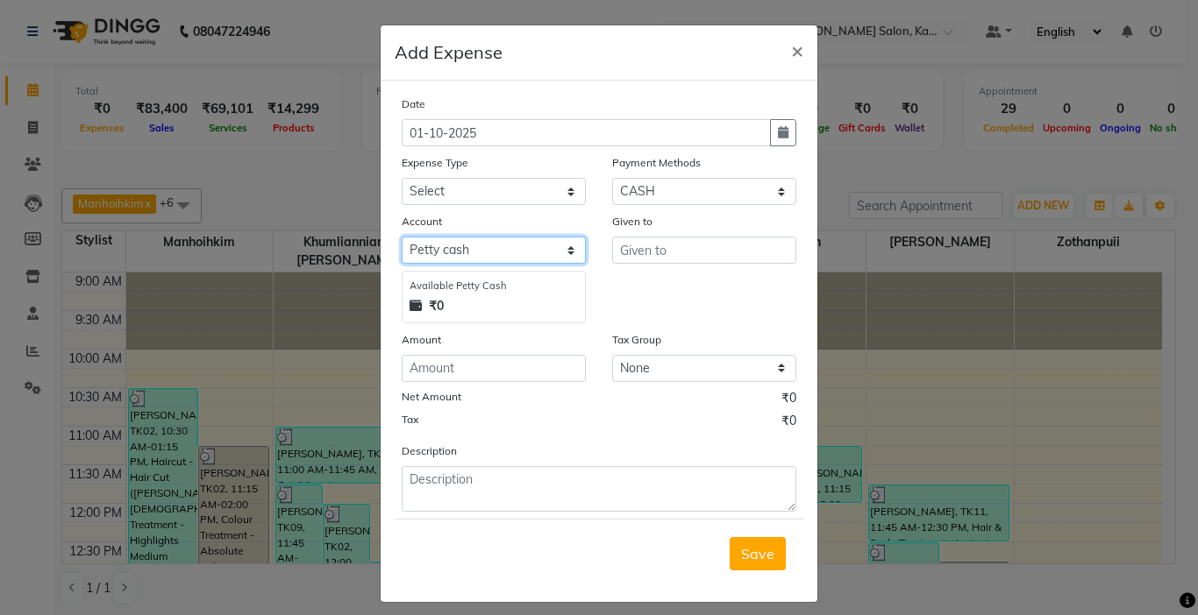
click at [437, 252] on select "Select [PERSON_NAME] cash Salon Account Expense Account" at bounding box center [494, 250] width 184 height 27
select select "7663"
click at [402, 237] on select "Select [PERSON_NAME] cash Salon Account Expense Account" at bounding box center [494, 250] width 184 height 27
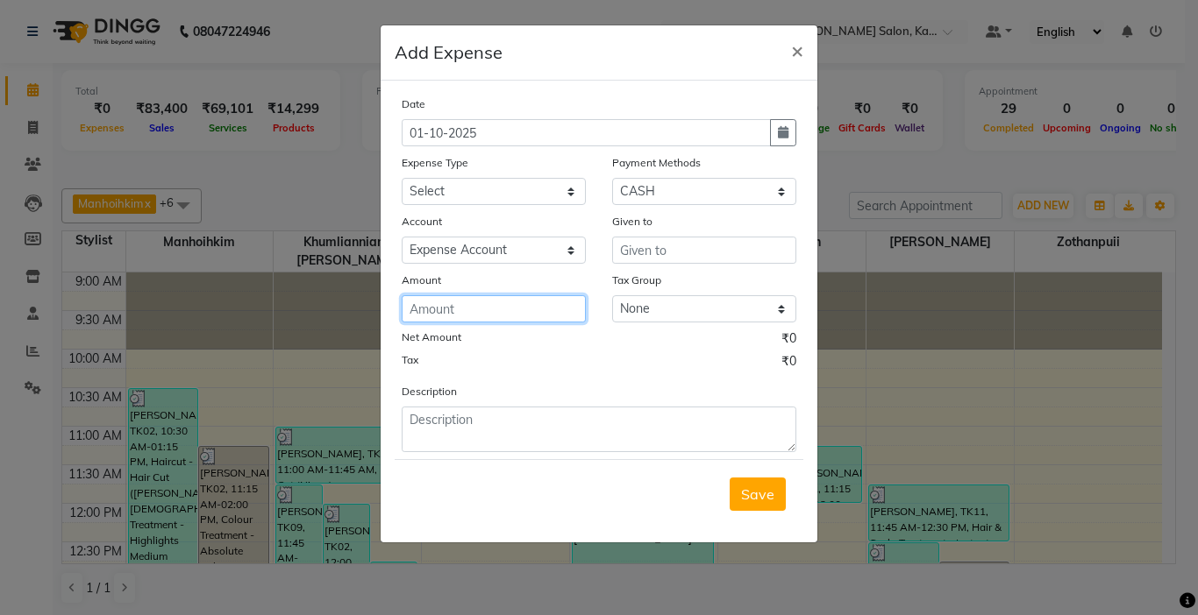
click at [453, 313] on input "number" at bounding box center [494, 308] width 184 height 27
type input "500"
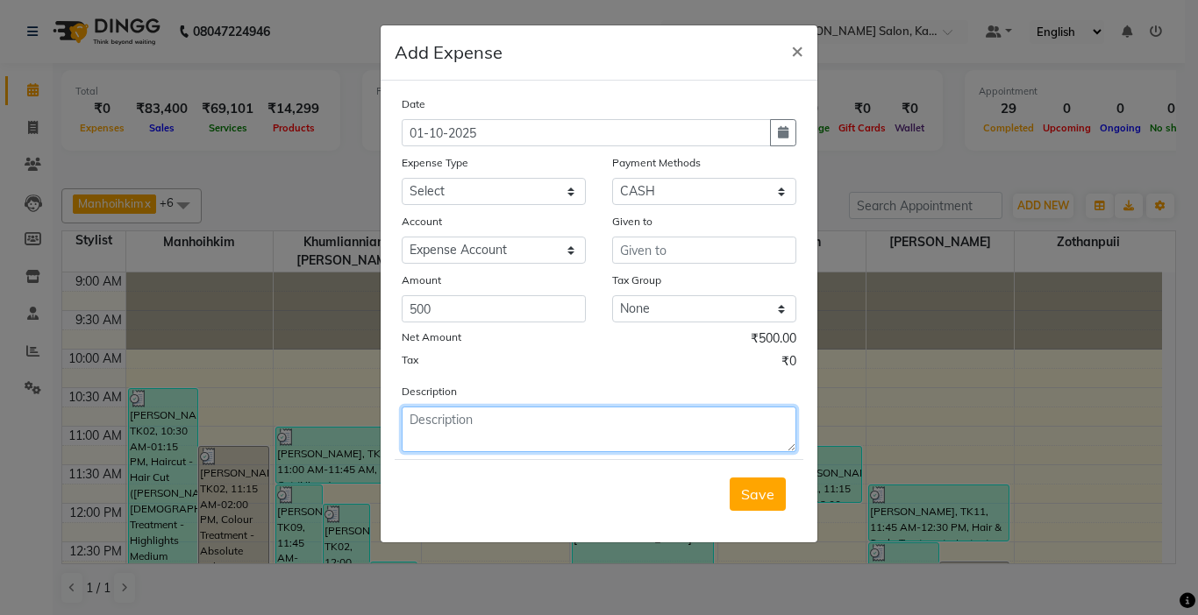
click at [509, 430] on textarea at bounding box center [599, 430] width 395 height 46
type textarea "flowers"
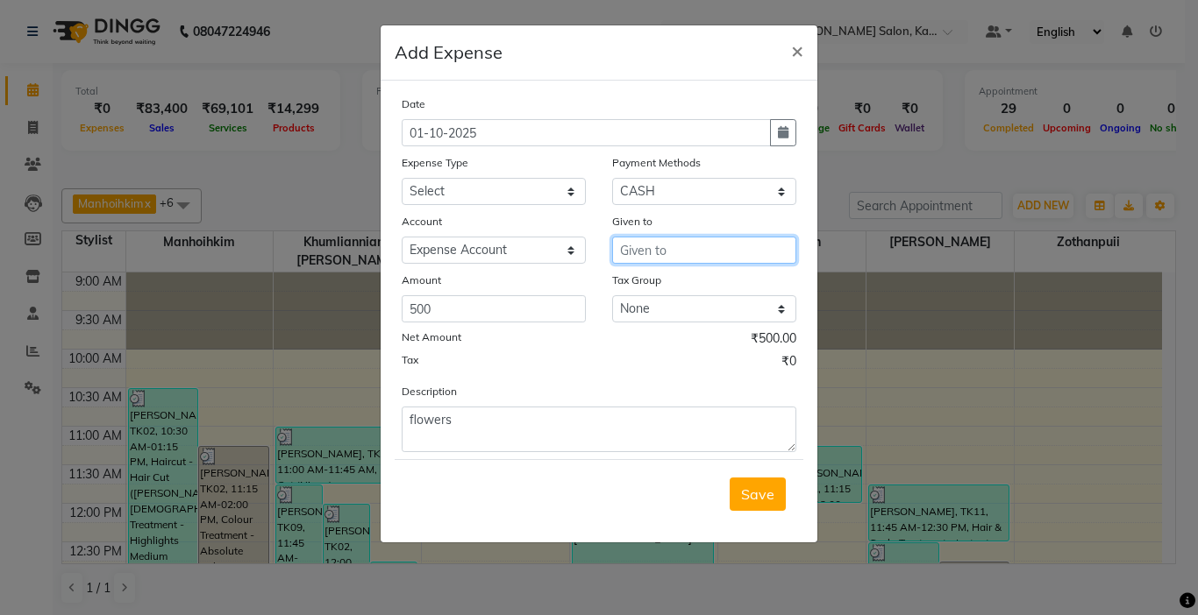
click at [679, 248] on input "text" at bounding box center [704, 250] width 184 height 27
type input "flowers"
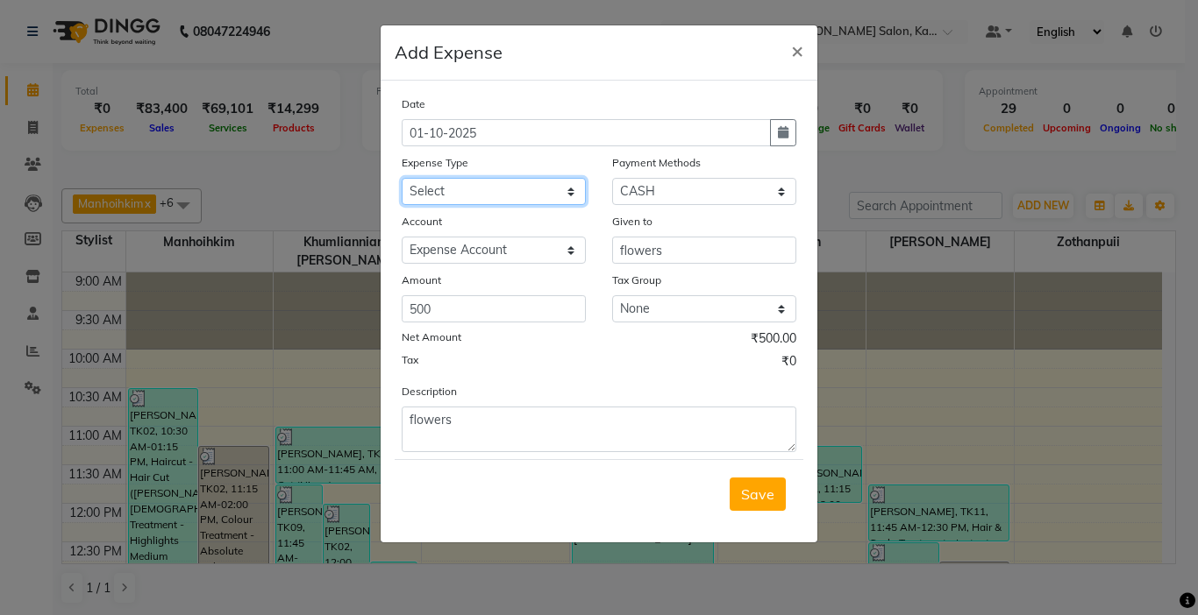
click at [445, 187] on select "Select Advance Salary Bank charges Car maintenance Cash transfer to bank Cash t…" at bounding box center [494, 191] width 184 height 27
select select "20500"
click at [402, 178] on select "Select Advance Salary Bank charges Car maintenance Cash transfer to bank Cash t…" at bounding box center [494, 191] width 184 height 27
click at [760, 492] on span "Save" at bounding box center [757, 495] width 33 height 18
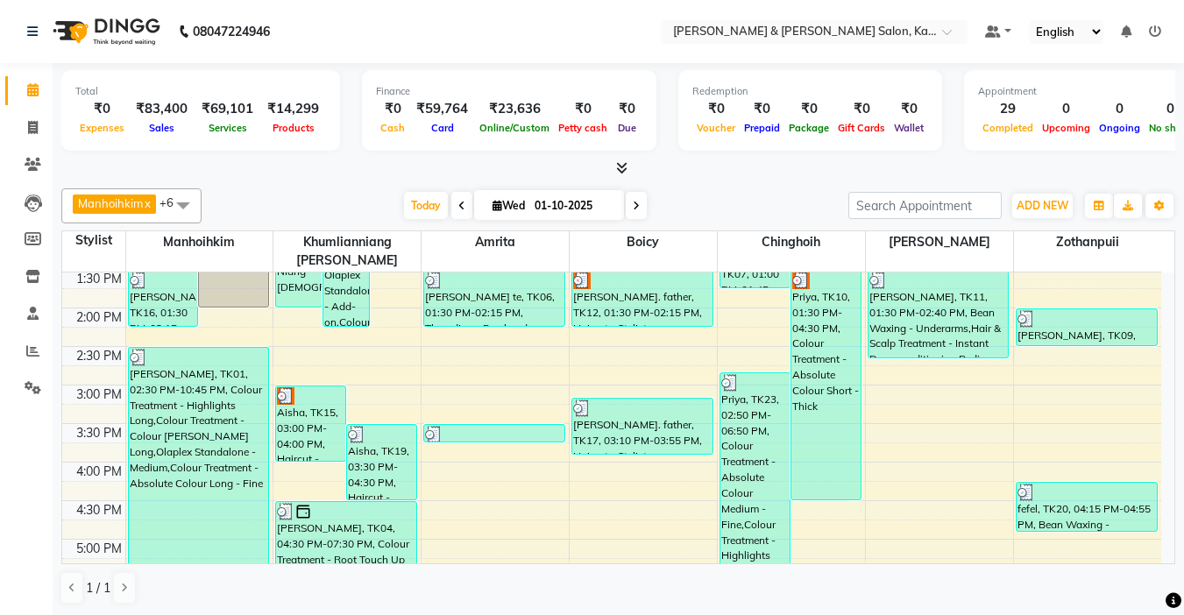
scroll to position [351, 0]
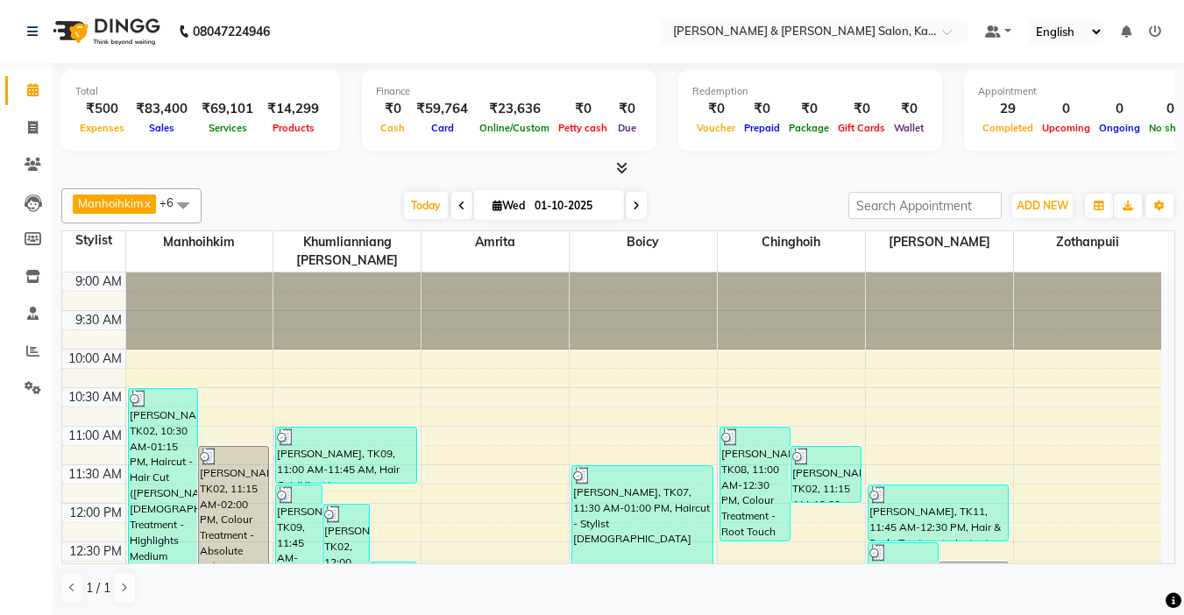
click at [630, 203] on span at bounding box center [636, 205] width 21 height 27
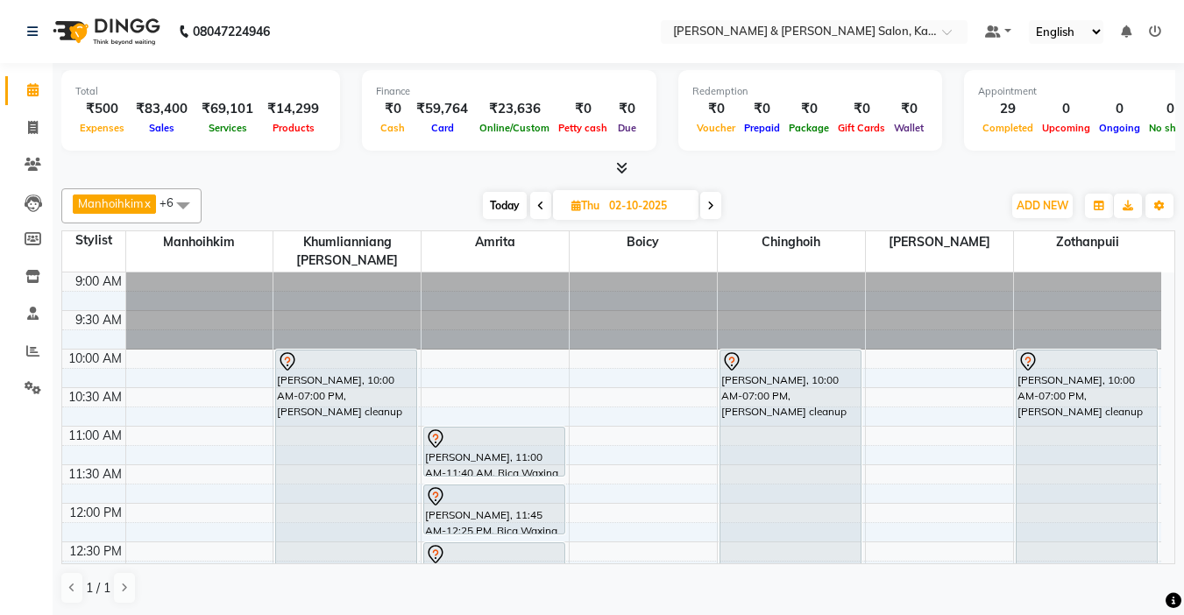
click at [524, 199] on span "Today" at bounding box center [505, 205] width 44 height 27
type input "01-10-2025"
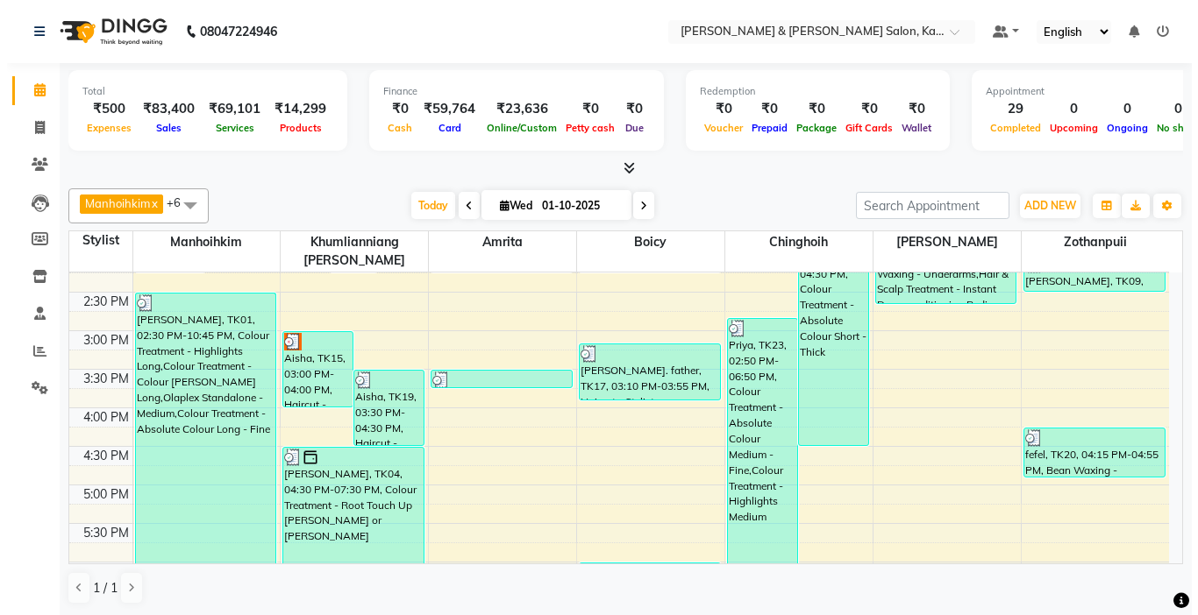
scroll to position [342, 0]
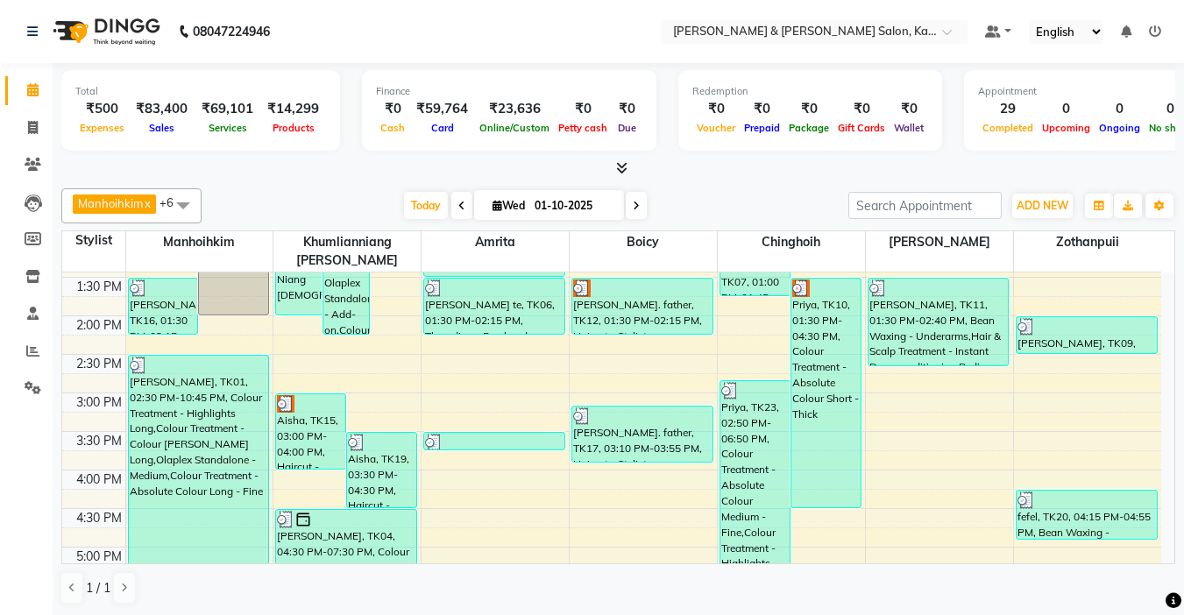
click at [1156, 26] on icon at bounding box center [1155, 31] width 12 height 12
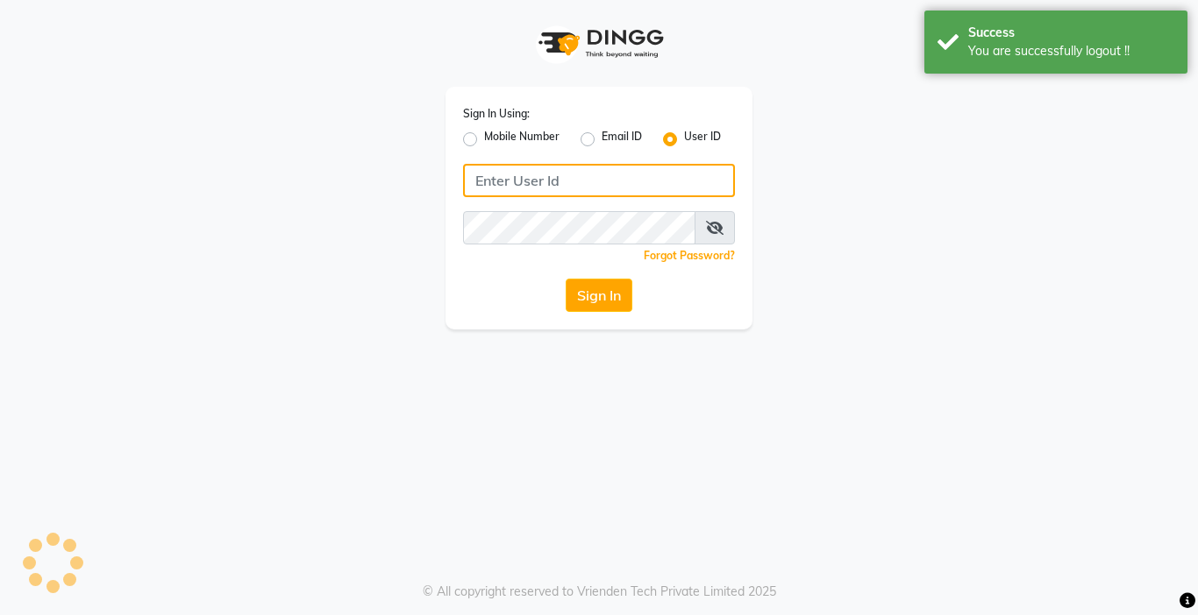
type input "8105279555"
